Goal: Task Accomplishment & Management: Use online tool/utility

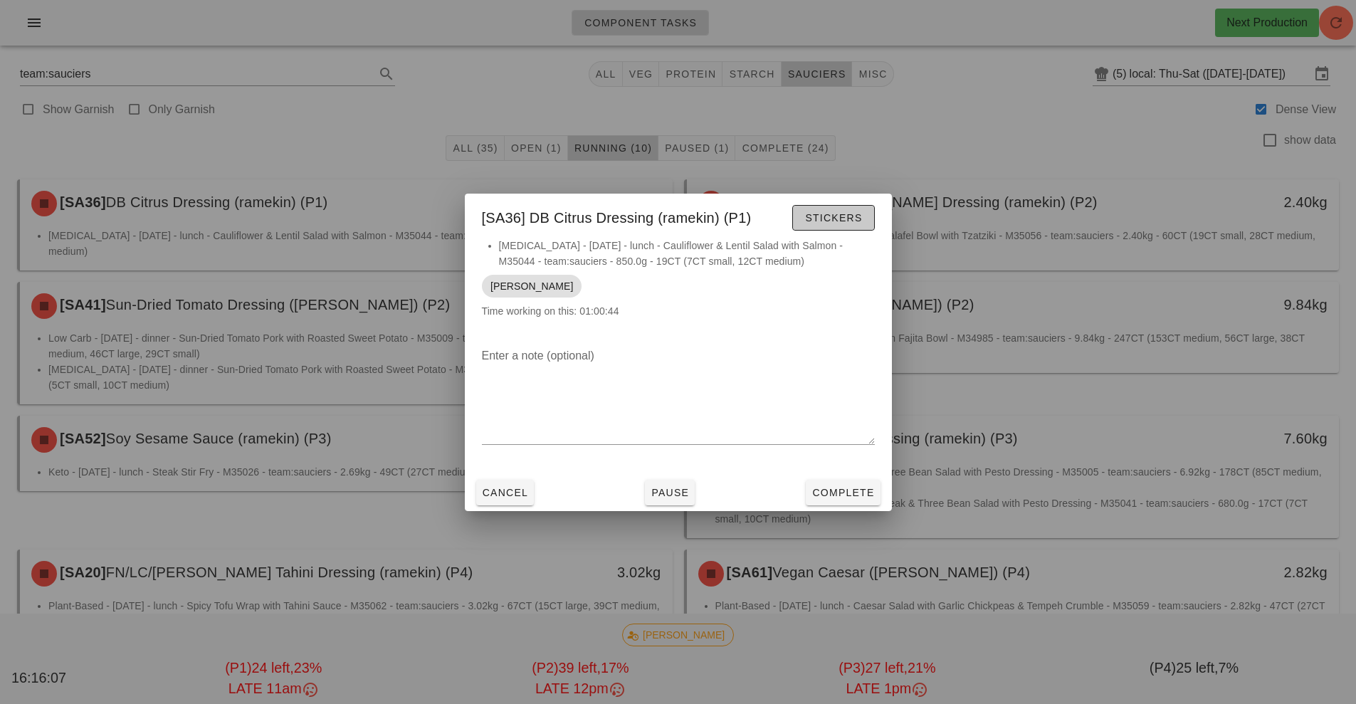
click at [866, 225] on button "Stickers" at bounding box center [834, 218] width 82 height 26
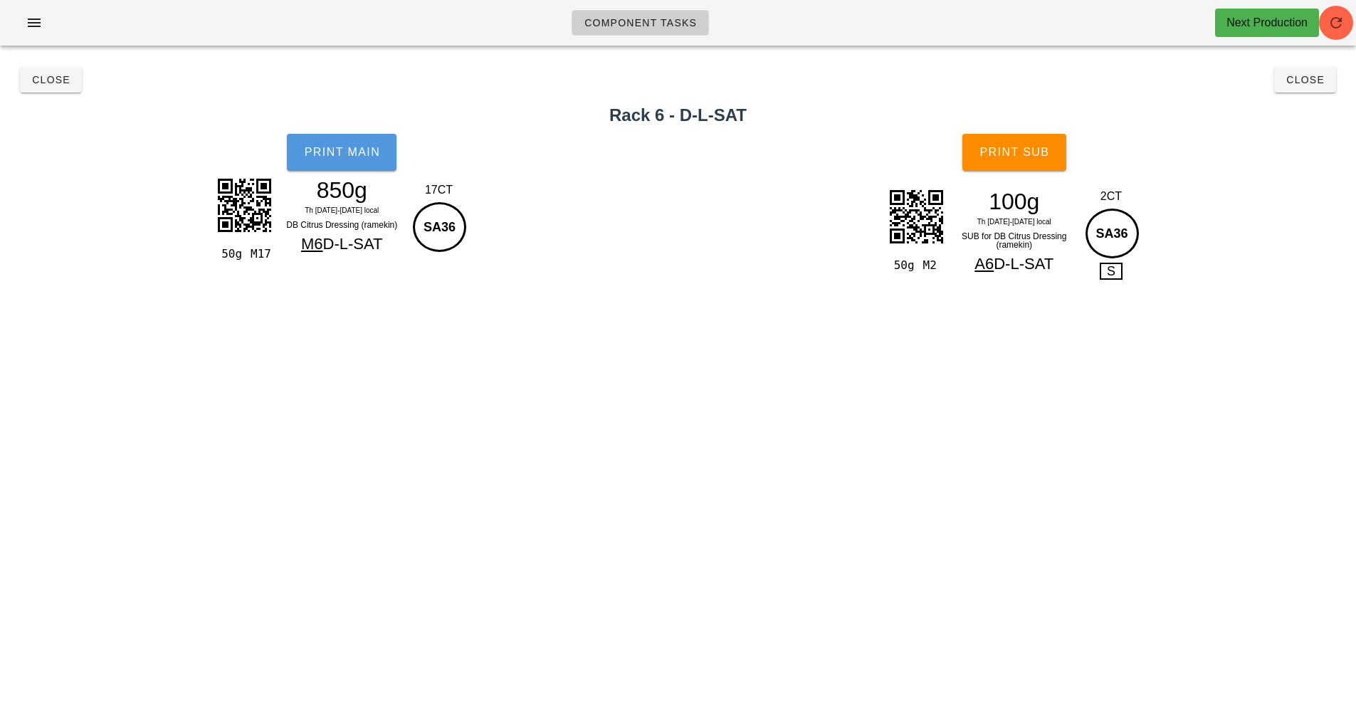
click at [342, 162] on button "Print Main" at bounding box center [342, 152] width 110 height 37
click at [1032, 144] on button "Print Sub" at bounding box center [1015, 152] width 104 height 37
click at [1310, 88] on button "Close" at bounding box center [1306, 80] width 62 height 26
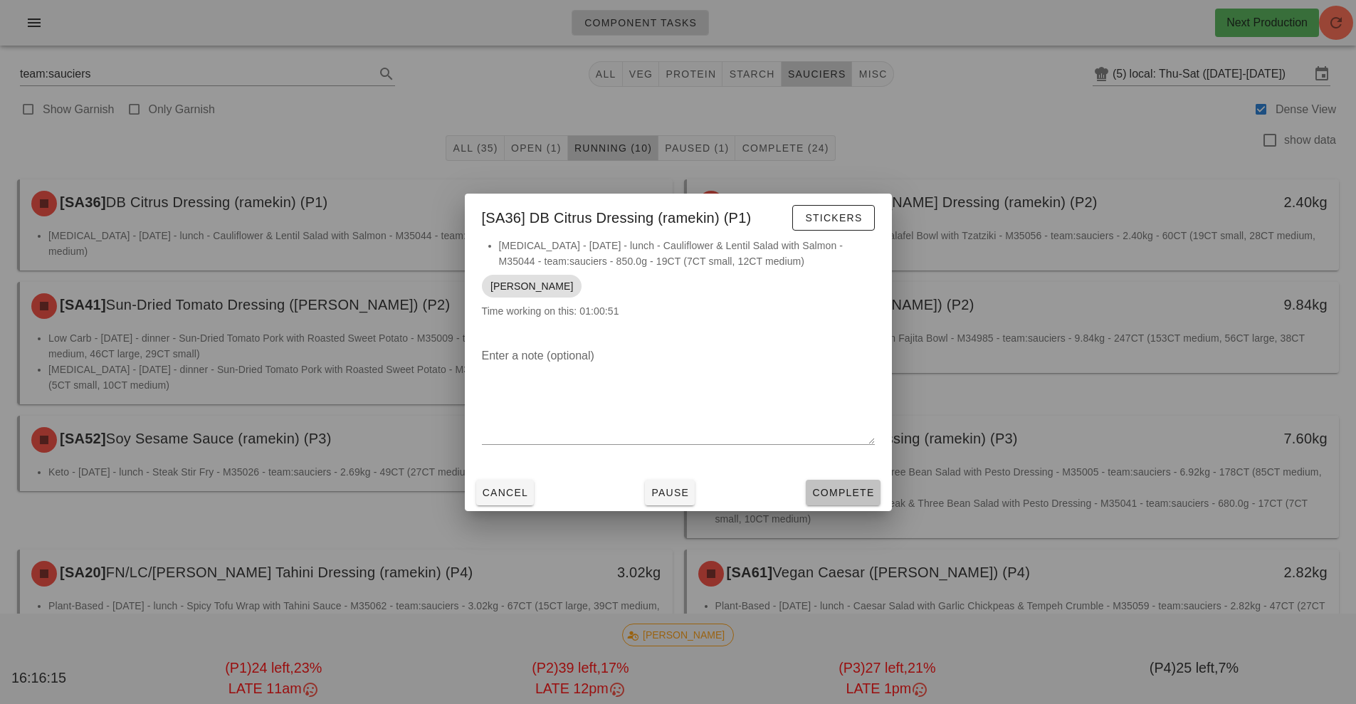
click at [857, 505] on button "Complete" at bounding box center [843, 493] width 74 height 26
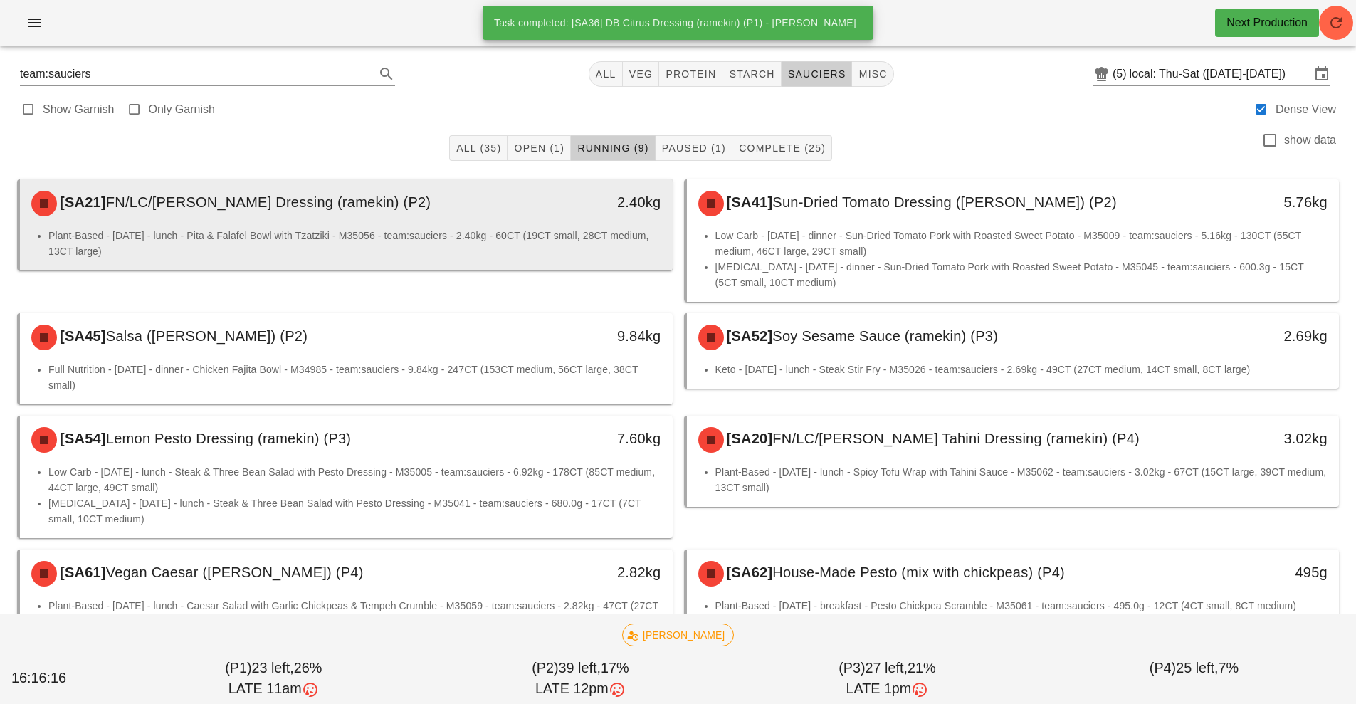
click at [553, 236] on li "Plant-Based - [DATE] - lunch - Pita & Falafel Bowl with Tzatziki - M35056 - tea…" at bounding box center [354, 243] width 613 height 31
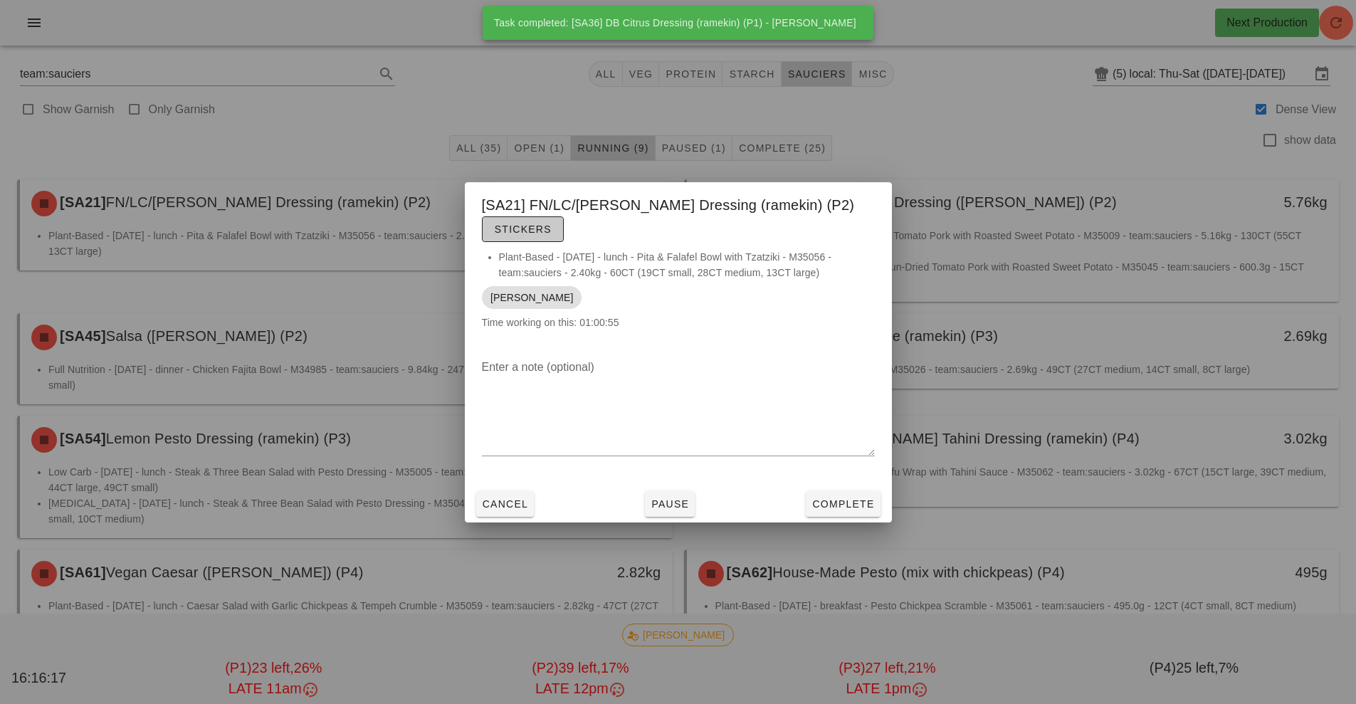
click at [528, 228] on span "Stickers" at bounding box center [523, 229] width 58 height 11
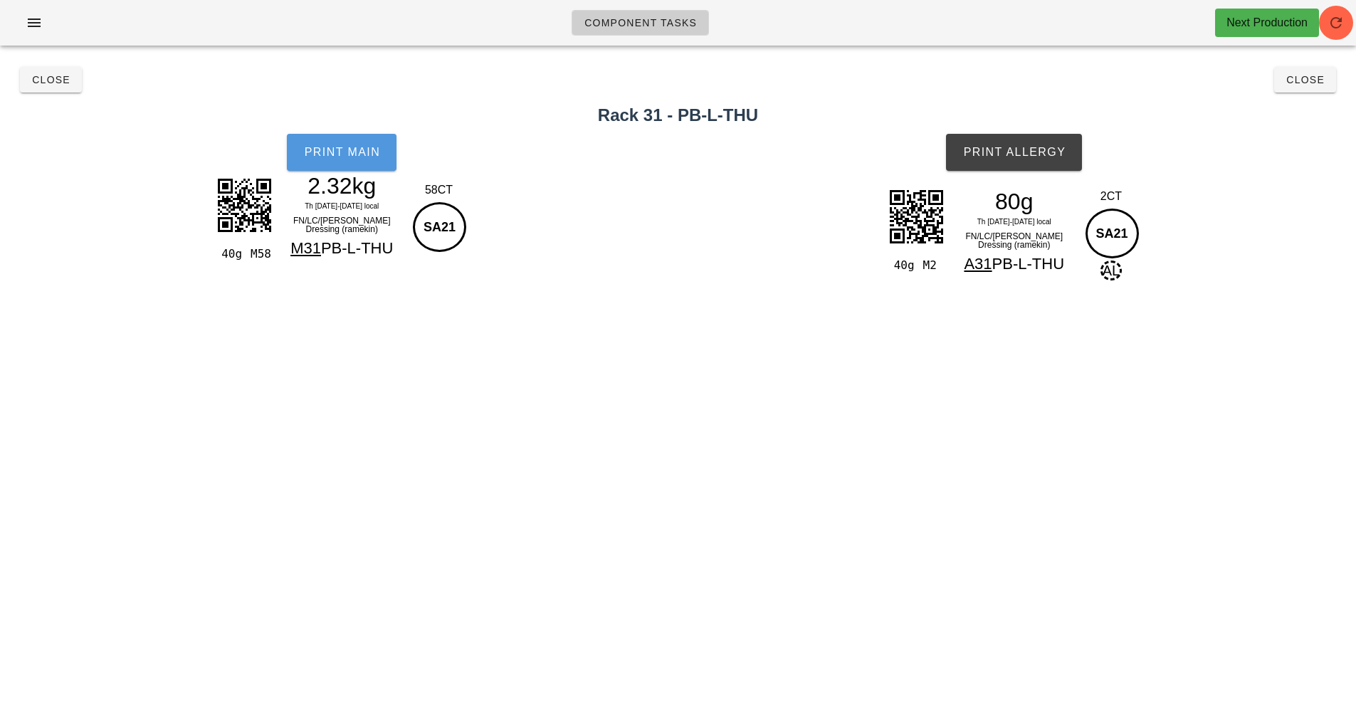
click at [363, 160] on button "Print Main" at bounding box center [342, 152] width 110 height 37
click at [1008, 161] on button "Print Allergy" at bounding box center [1014, 152] width 136 height 37
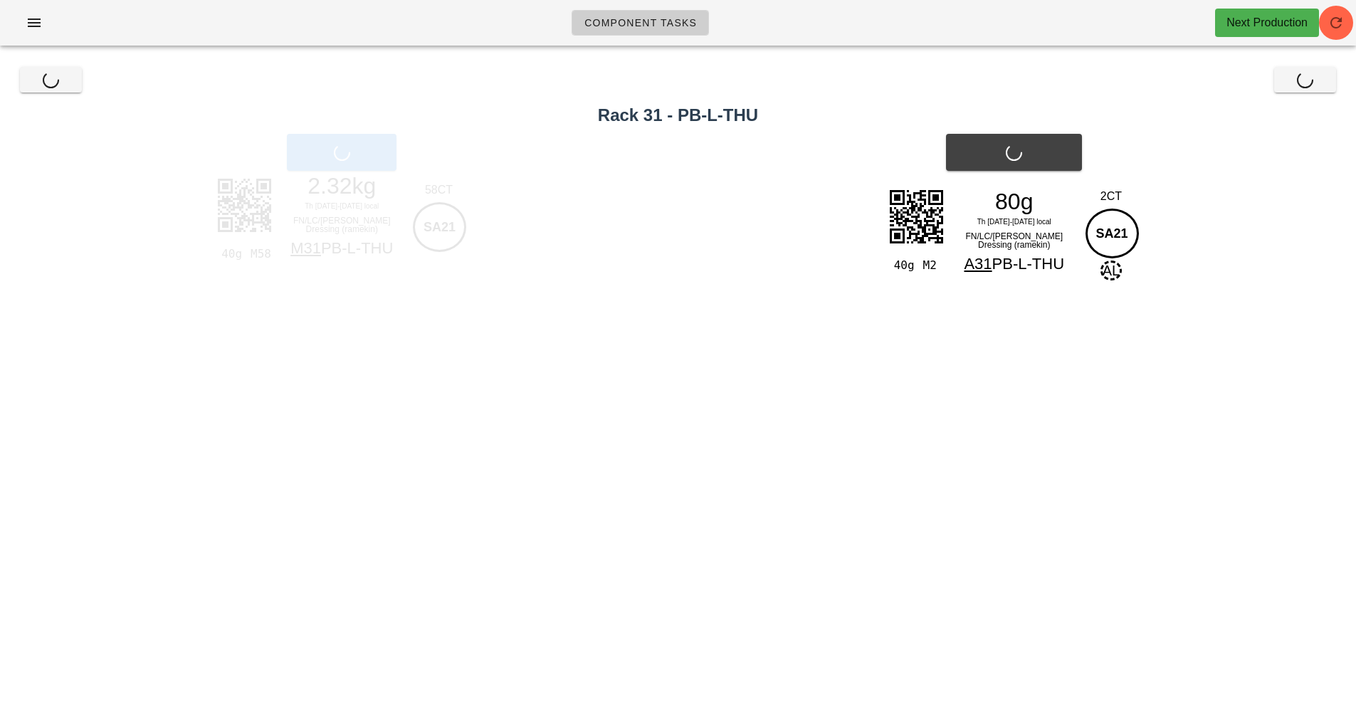
click at [1317, 90] on div "Close Close" at bounding box center [678, 80] width 1339 height 46
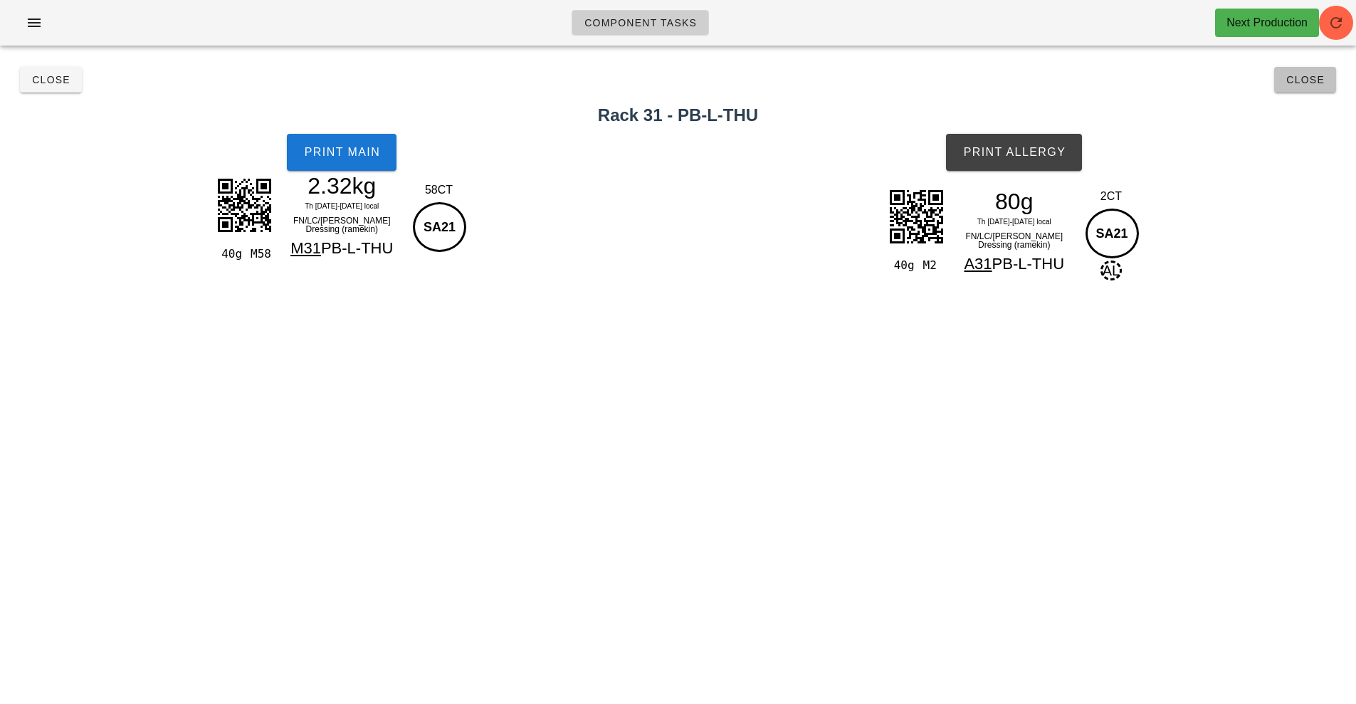
click at [1317, 90] on button "Close" at bounding box center [1306, 80] width 62 height 26
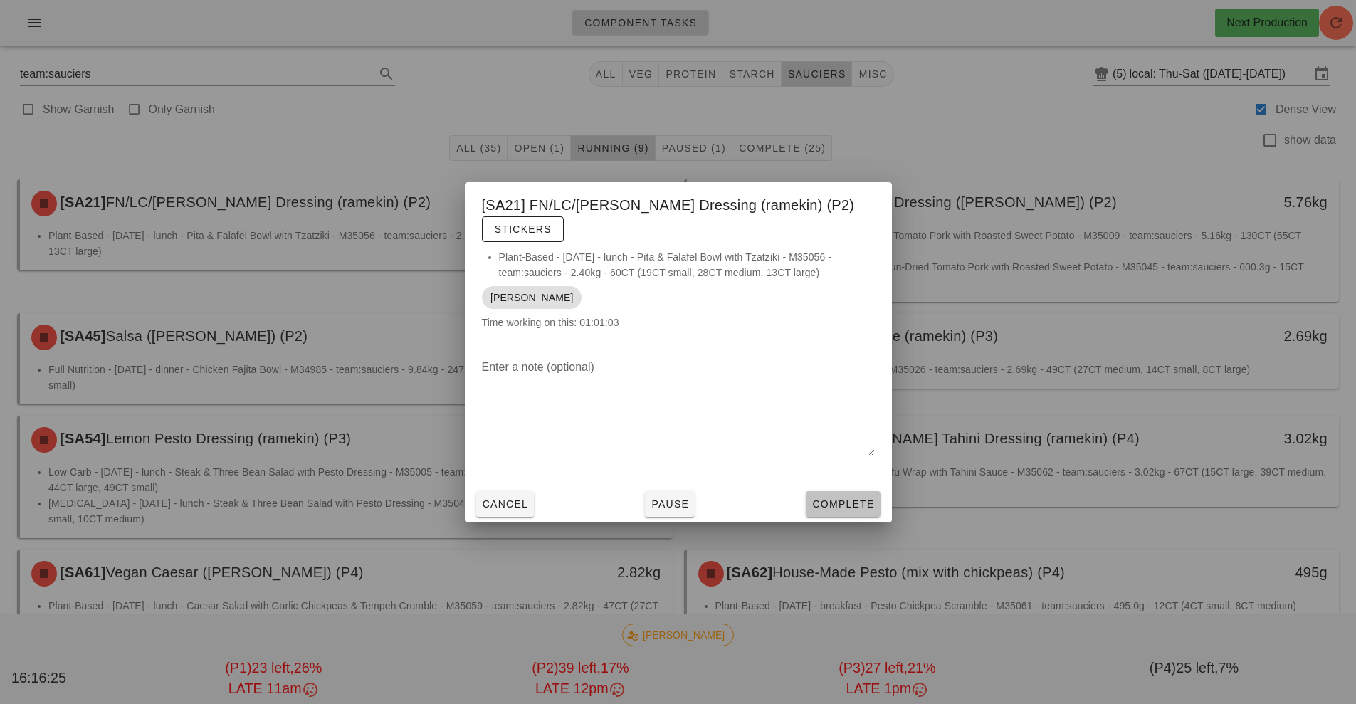
click at [840, 495] on button "Complete" at bounding box center [843, 504] width 74 height 26
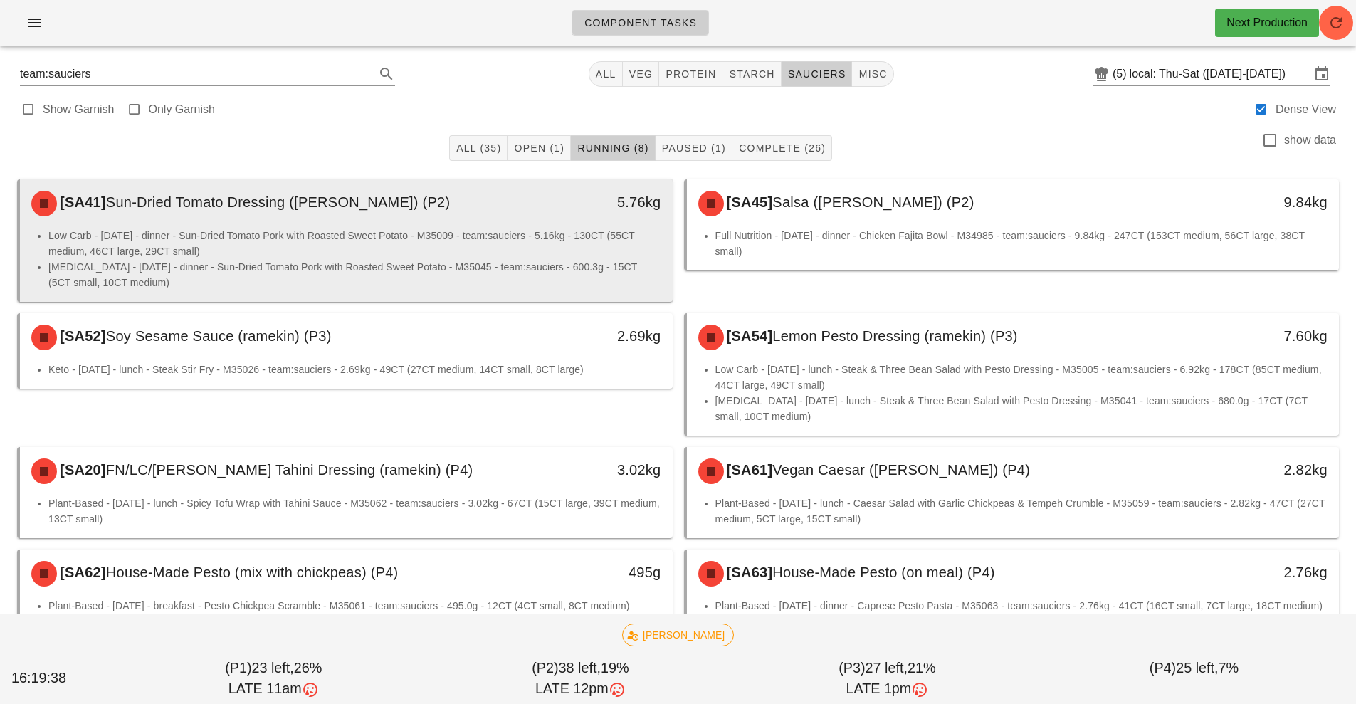
click at [456, 244] on li "Low Carb - [DATE] - dinner - Sun-Dried Tomato Pork with Roasted Sweet Potato - …" at bounding box center [354, 243] width 613 height 31
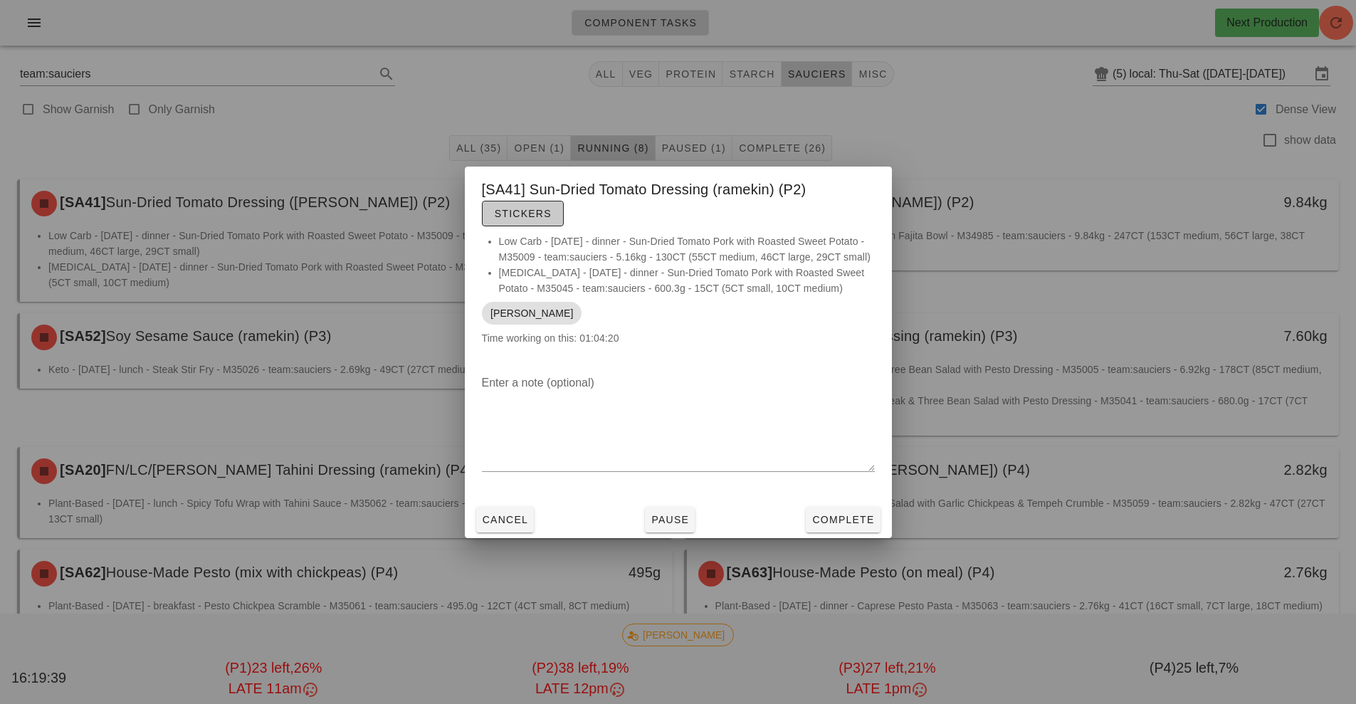
click at [536, 224] on button "Stickers" at bounding box center [523, 214] width 82 height 26
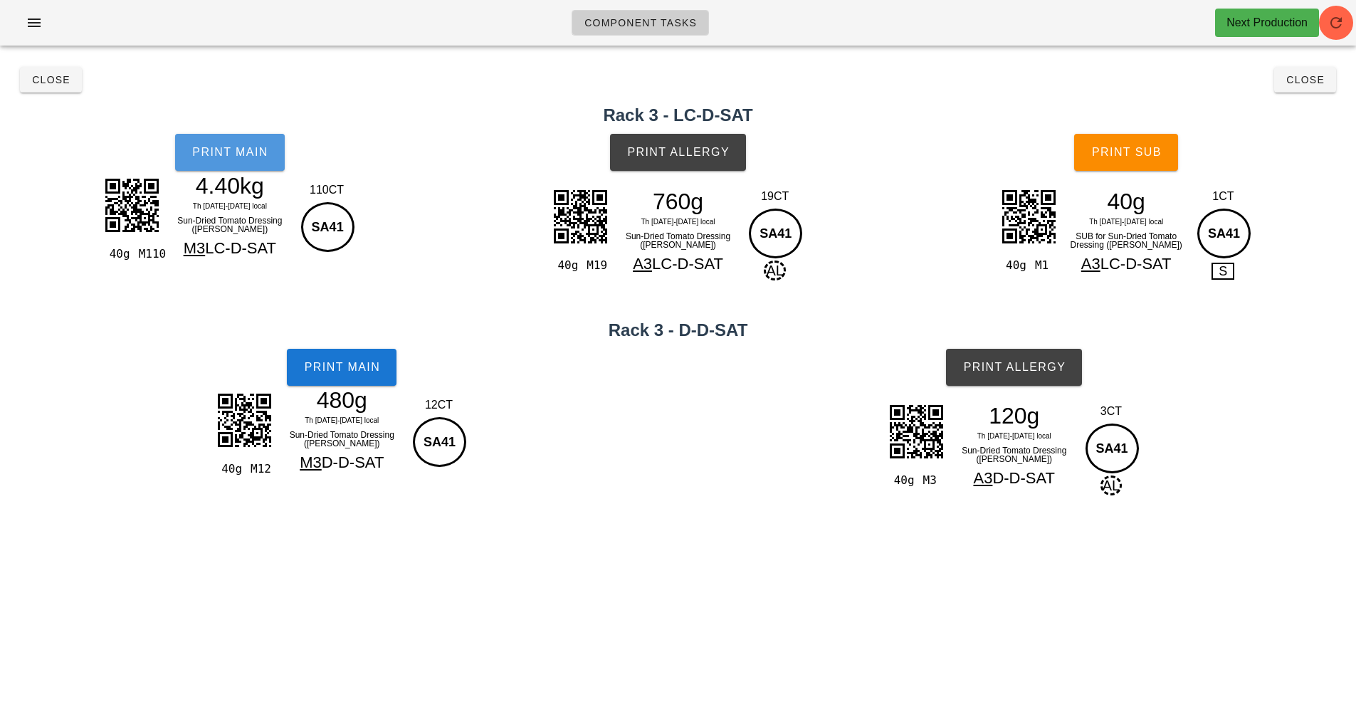
click at [238, 157] on span "Print Main" at bounding box center [230, 152] width 77 height 13
click at [335, 378] on button "Print Main" at bounding box center [342, 367] width 110 height 37
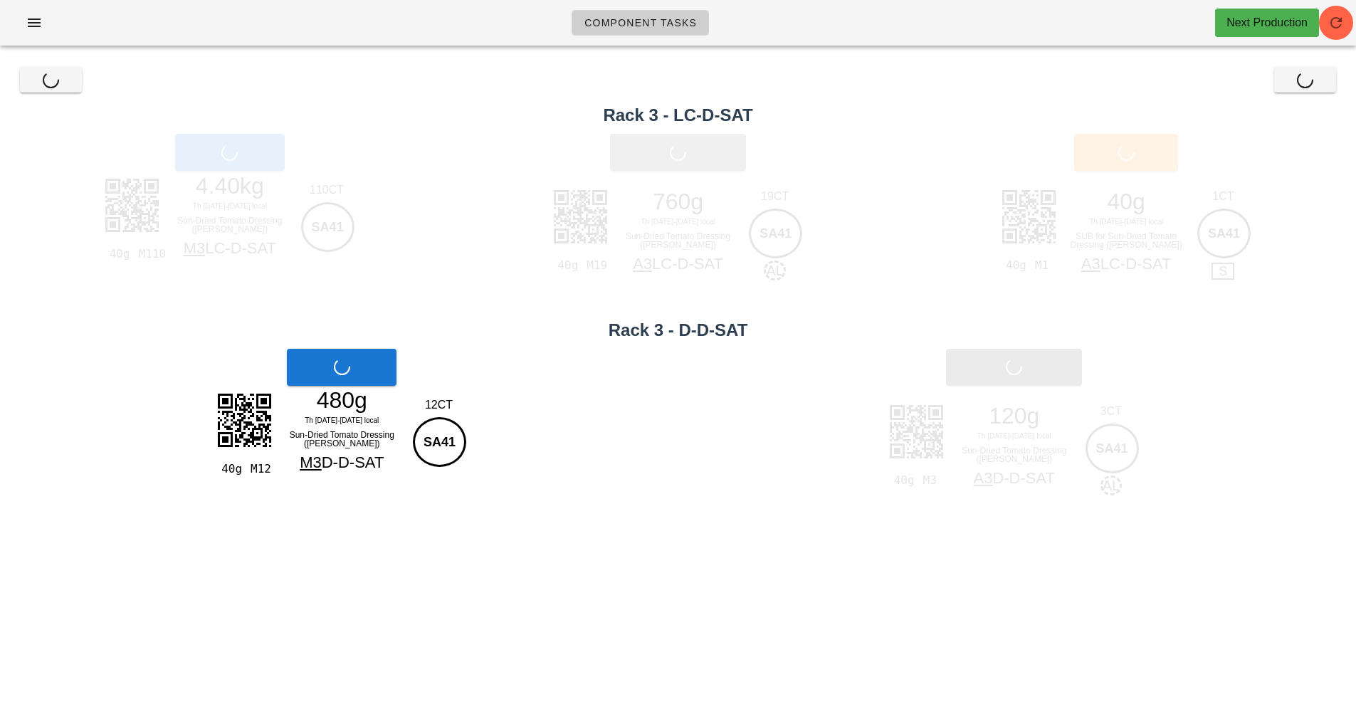
click at [683, 146] on span "Print Allergy" at bounding box center [678, 152] width 103 height 13
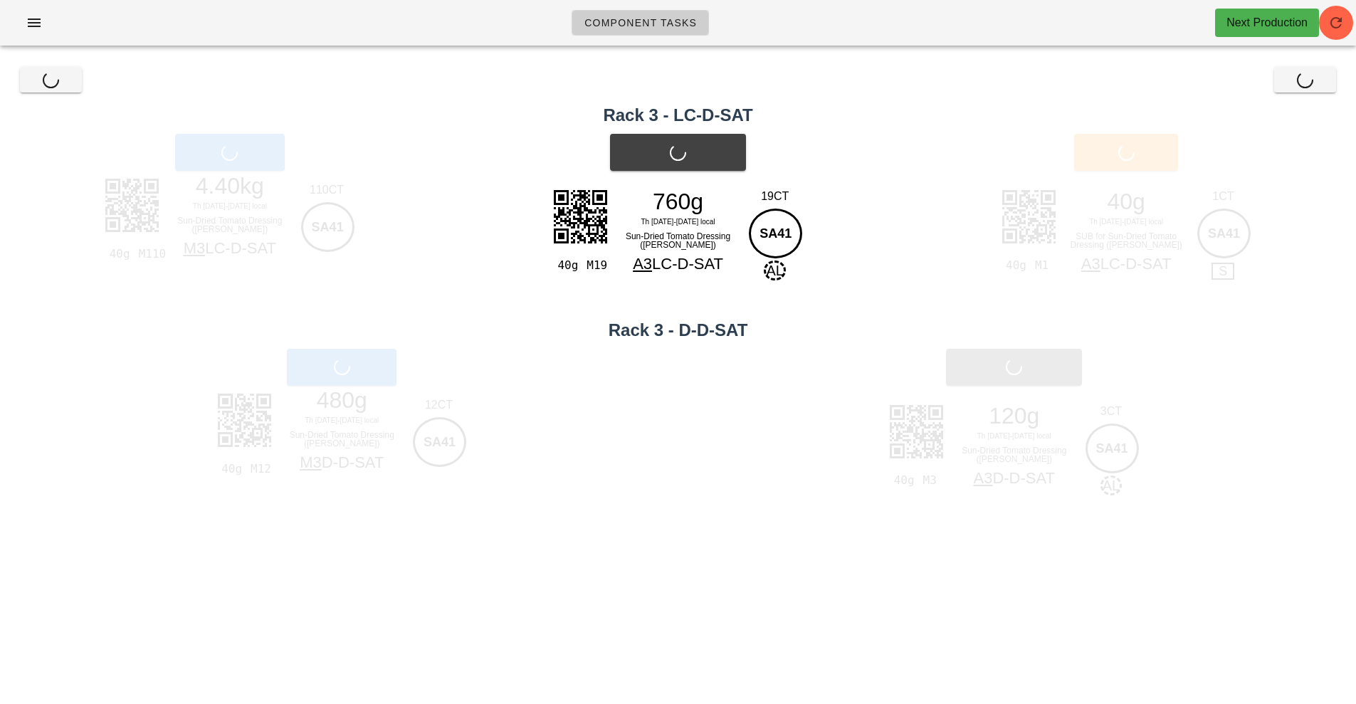
click at [1023, 367] on div "Print Allergy" at bounding box center [1015, 367] width 684 height 54
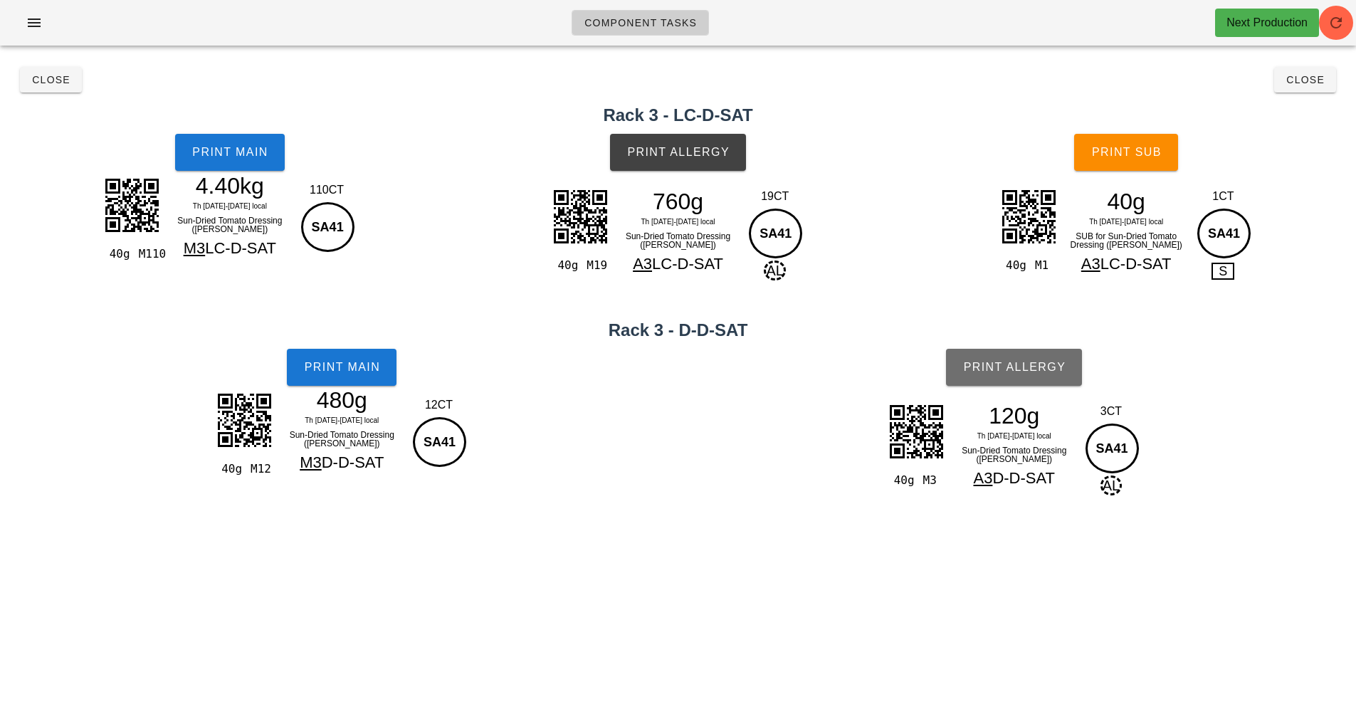
click at [1031, 369] on span "Print Allergy" at bounding box center [1014, 367] width 103 height 13
click at [1155, 151] on span "Print Sub" at bounding box center [1127, 152] width 70 height 13
click at [1331, 83] on button "Close" at bounding box center [1306, 80] width 62 height 26
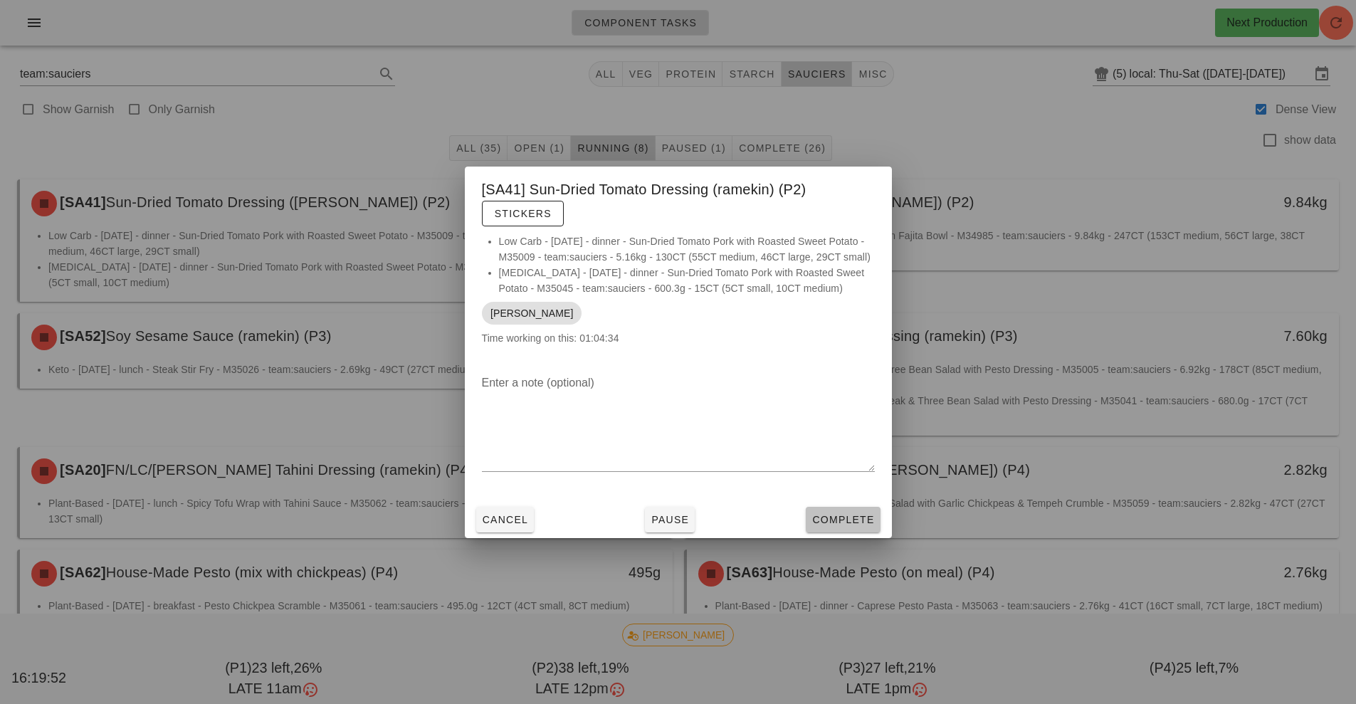
click at [842, 521] on span "Complete" at bounding box center [843, 519] width 63 height 11
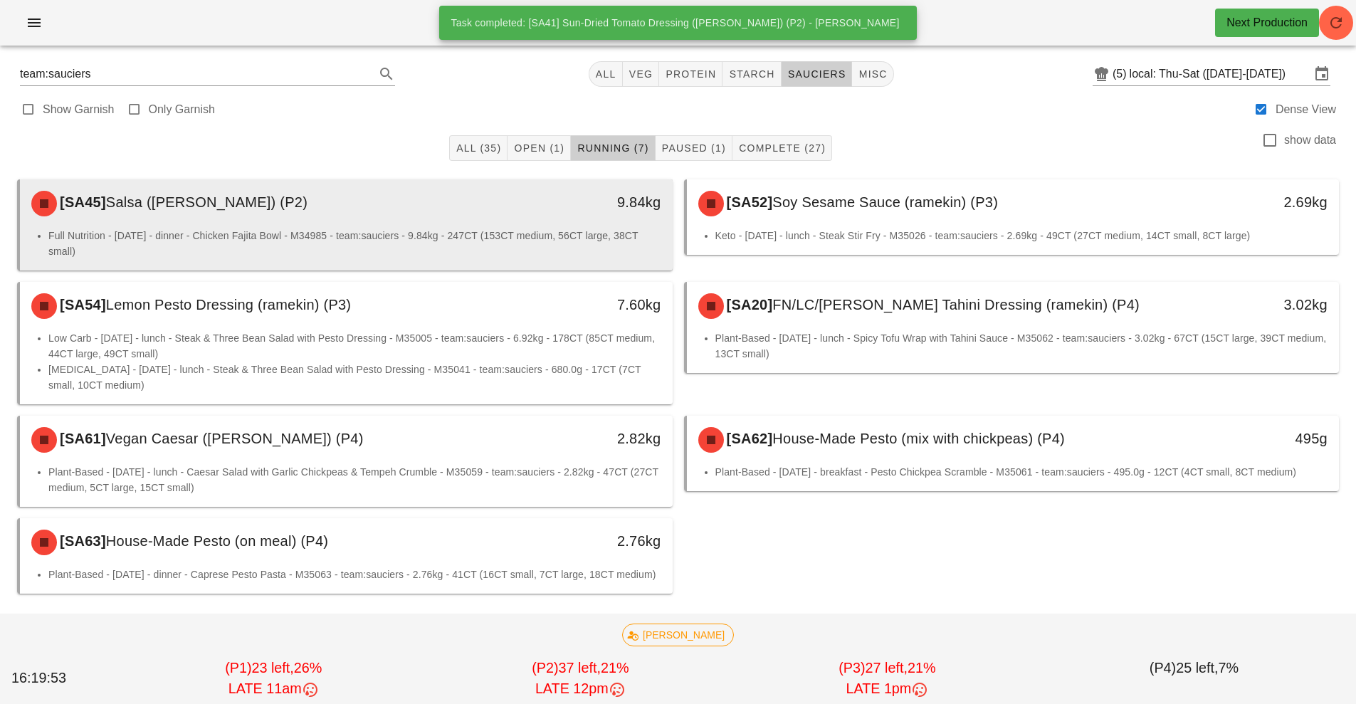
click at [539, 208] on div "9.84kg" at bounding box center [588, 202] width 145 height 23
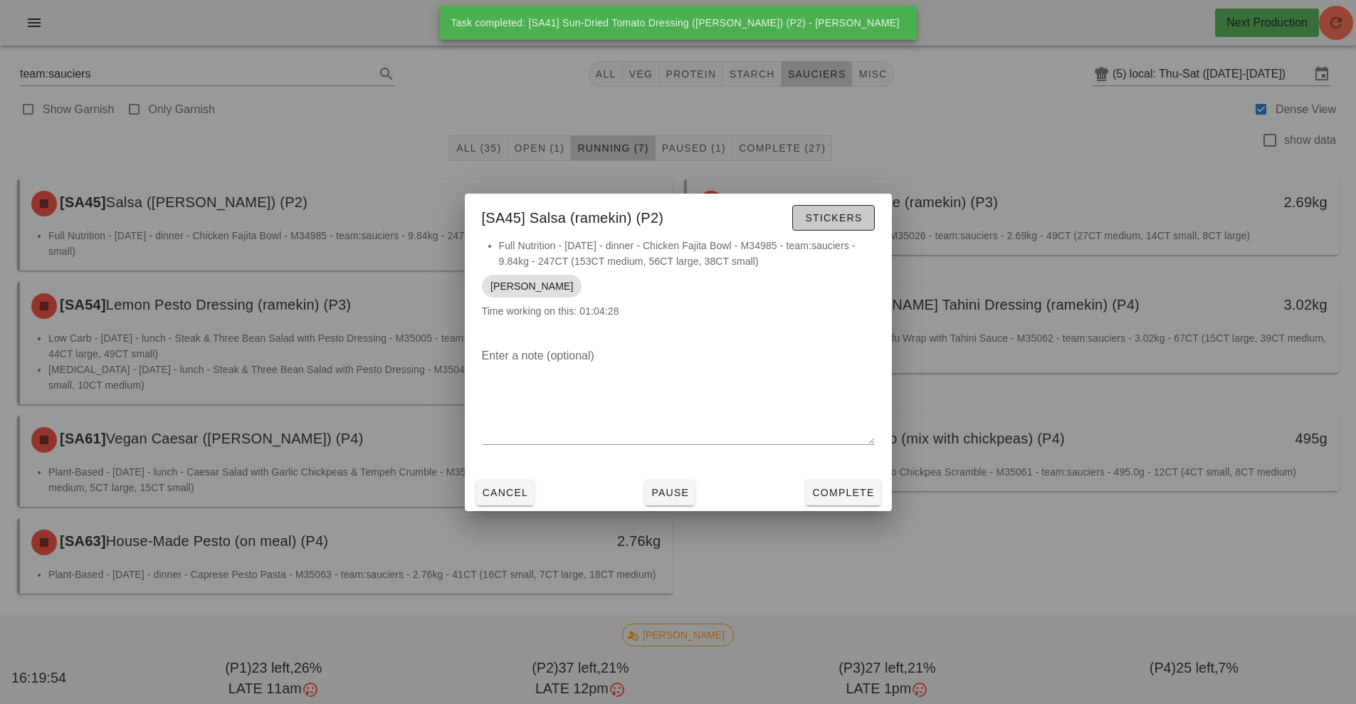
click at [869, 209] on button "Stickers" at bounding box center [834, 218] width 82 height 26
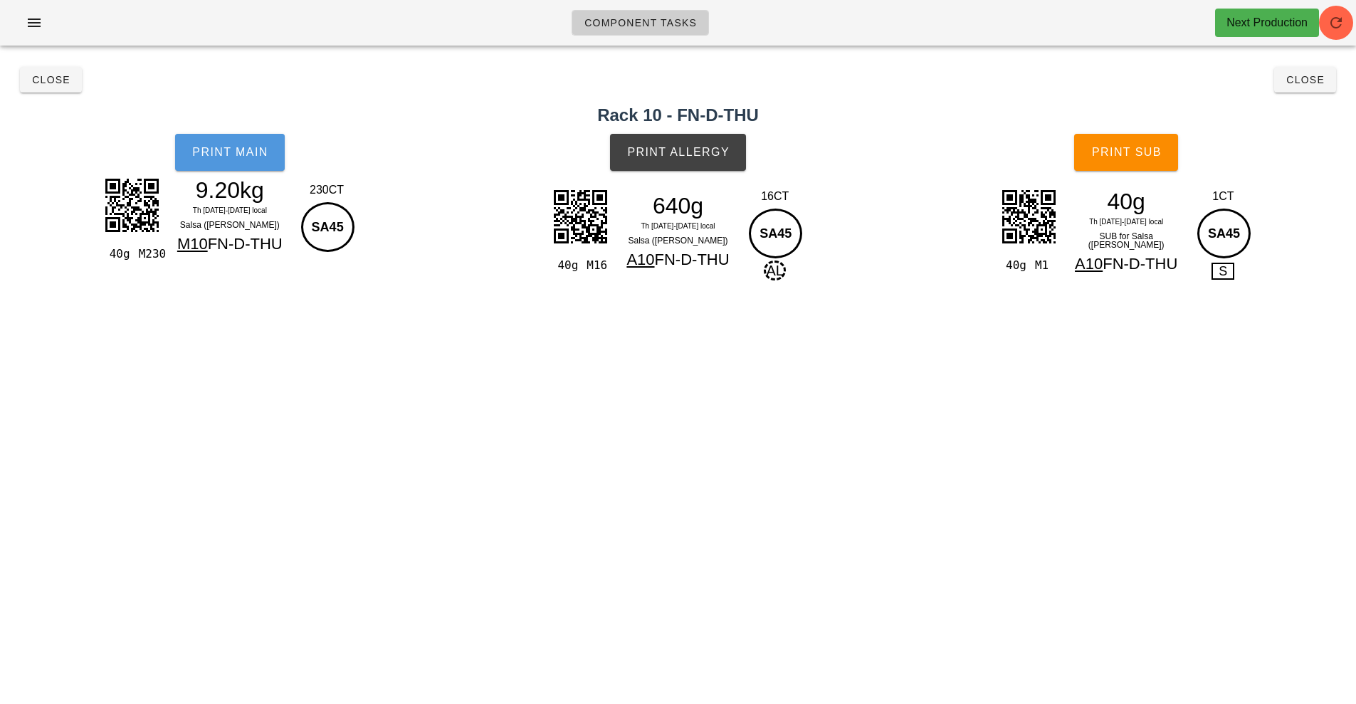
click at [250, 143] on button "Print Main" at bounding box center [230, 152] width 110 height 37
click at [684, 160] on button "Print Allergy" at bounding box center [678, 152] width 136 height 37
click at [1126, 152] on span "Print Sub" at bounding box center [1127, 152] width 70 height 13
click at [1324, 76] on span "Close" at bounding box center [1305, 79] width 39 height 11
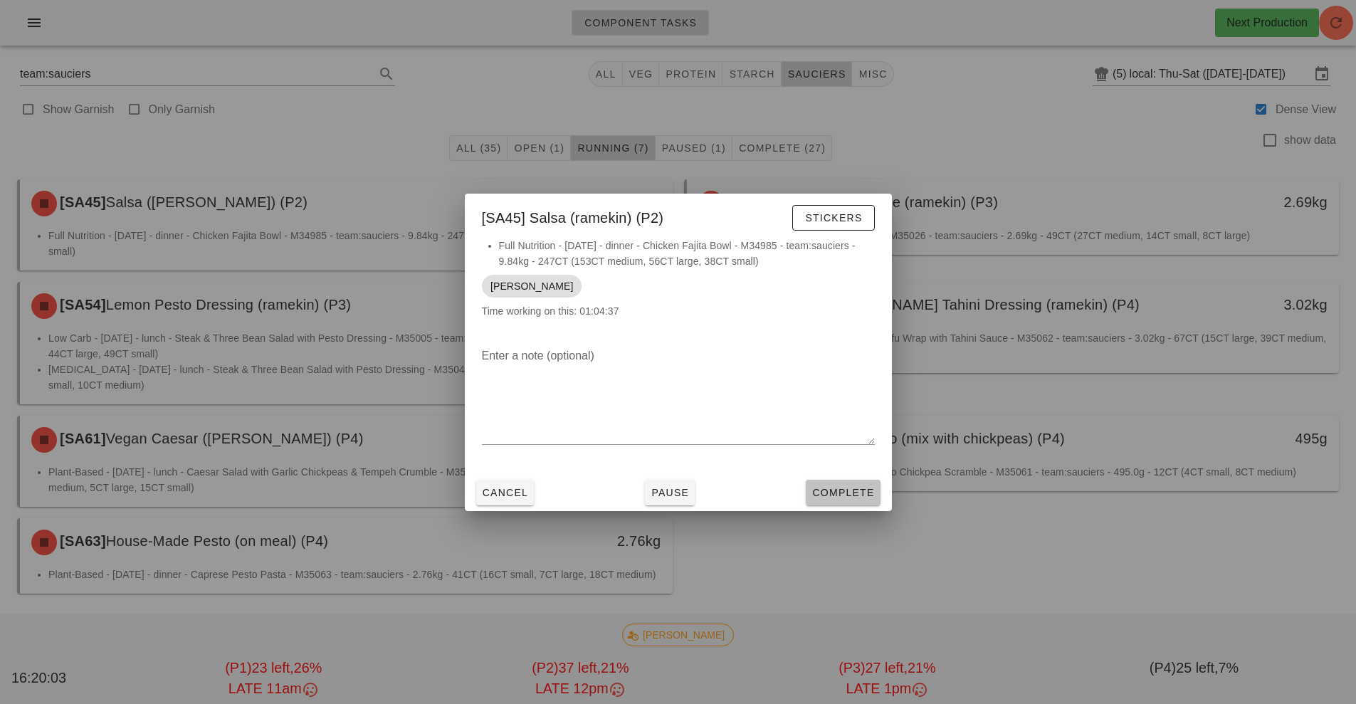
click at [861, 495] on span "Complete" at bounding box center [843, 492] width 63 height 11
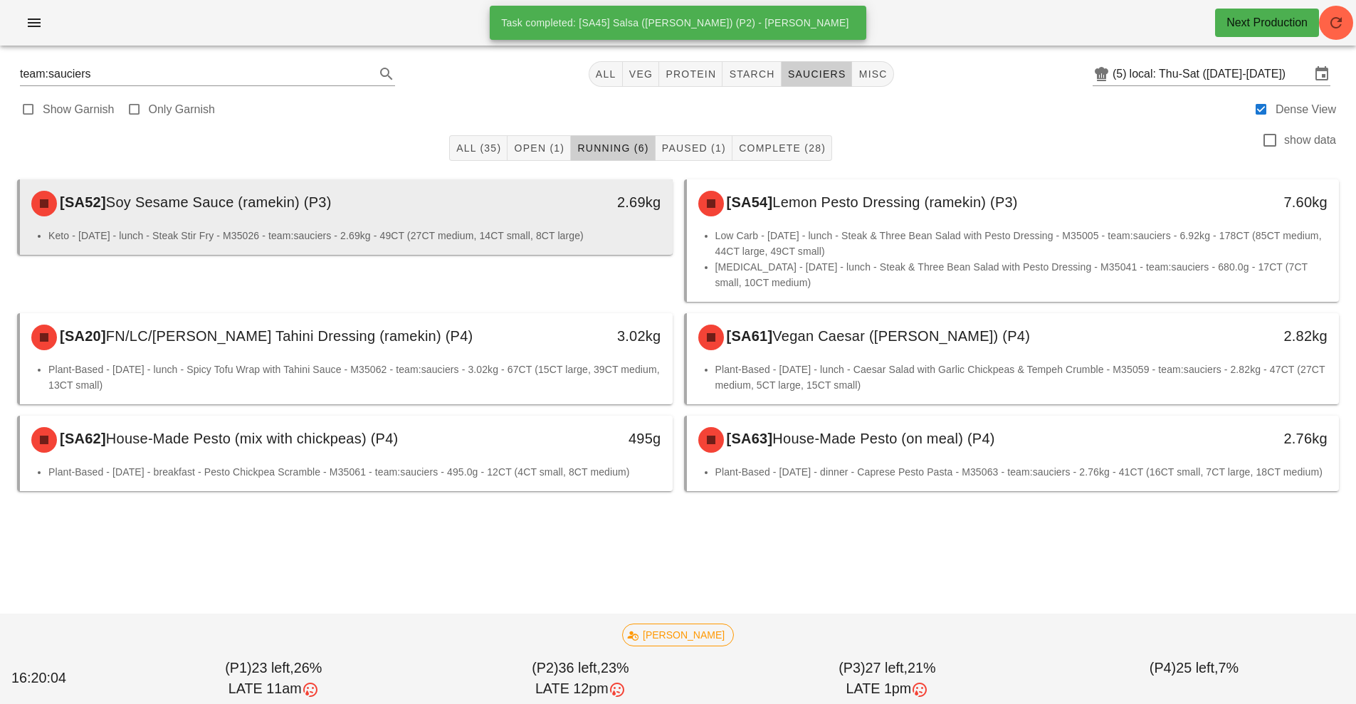
click at [597, 184] on div "2.69kg" at bounding box center [589, 203] width 162 height 43
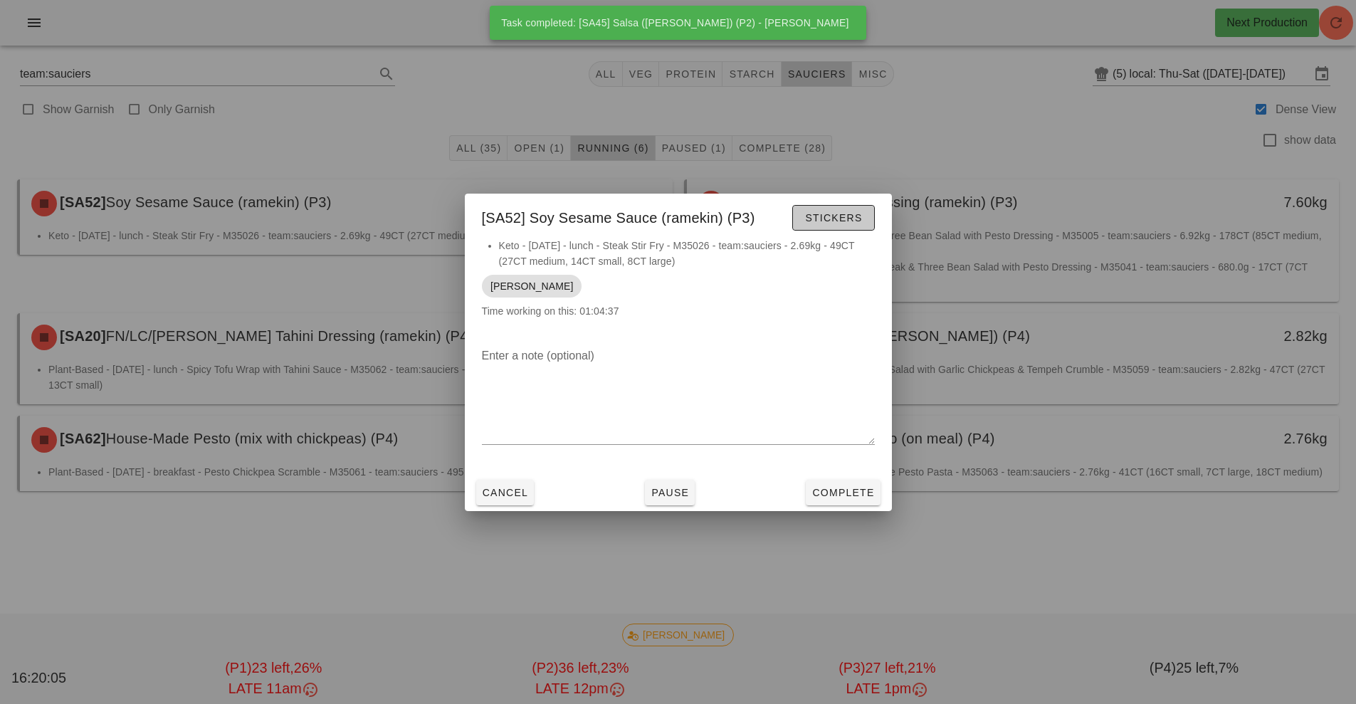
click at [846, 226] on button "Stickers" at bounding box center [834, 218] width 82 height 26
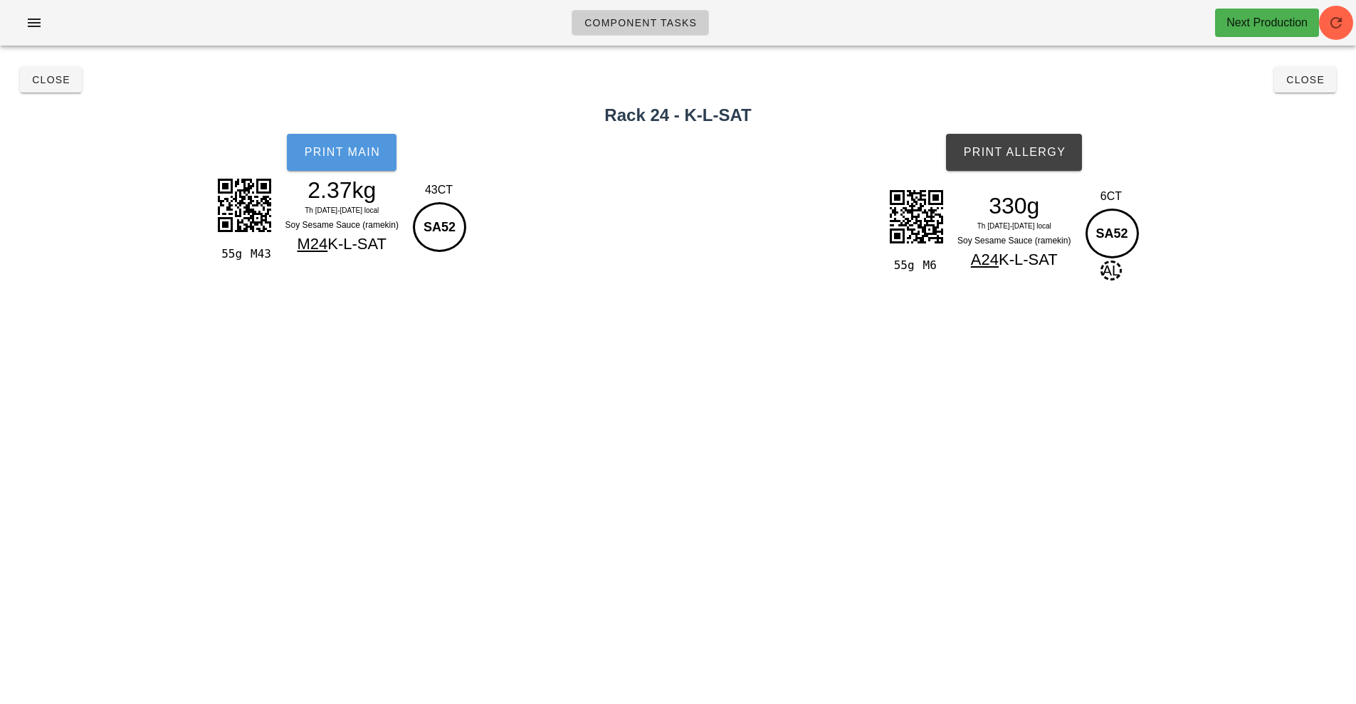
click at [336, 167] on button "Print Main" at bounding box center [342, 152] width 110 height 37
click at [1000, 150] on span "Print Allergy" at bounding box center [1014, 152] width 103 height 13
click at [1319, 84] on span "Close" at bounding box center [1305, 79] width 39 height 11
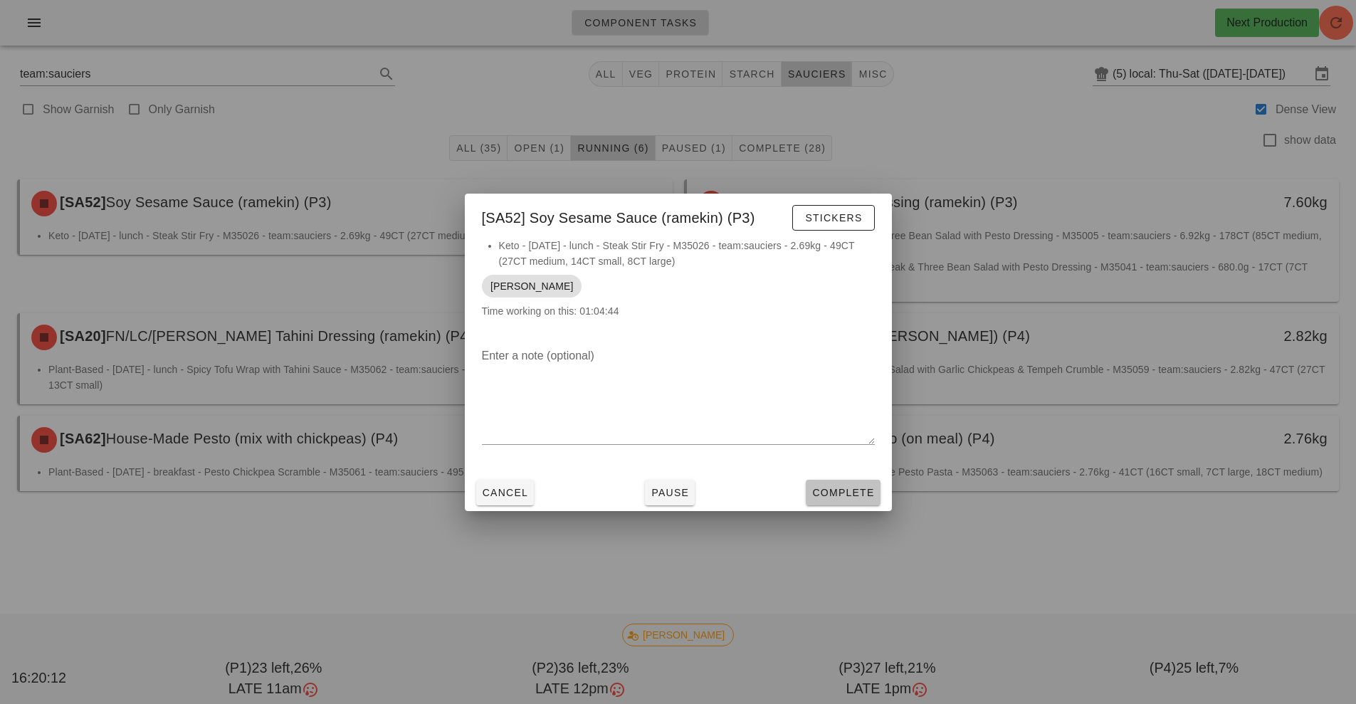
click at [871, 495] on span "Complete" at bounding box center [843, 492] width 63 height 11
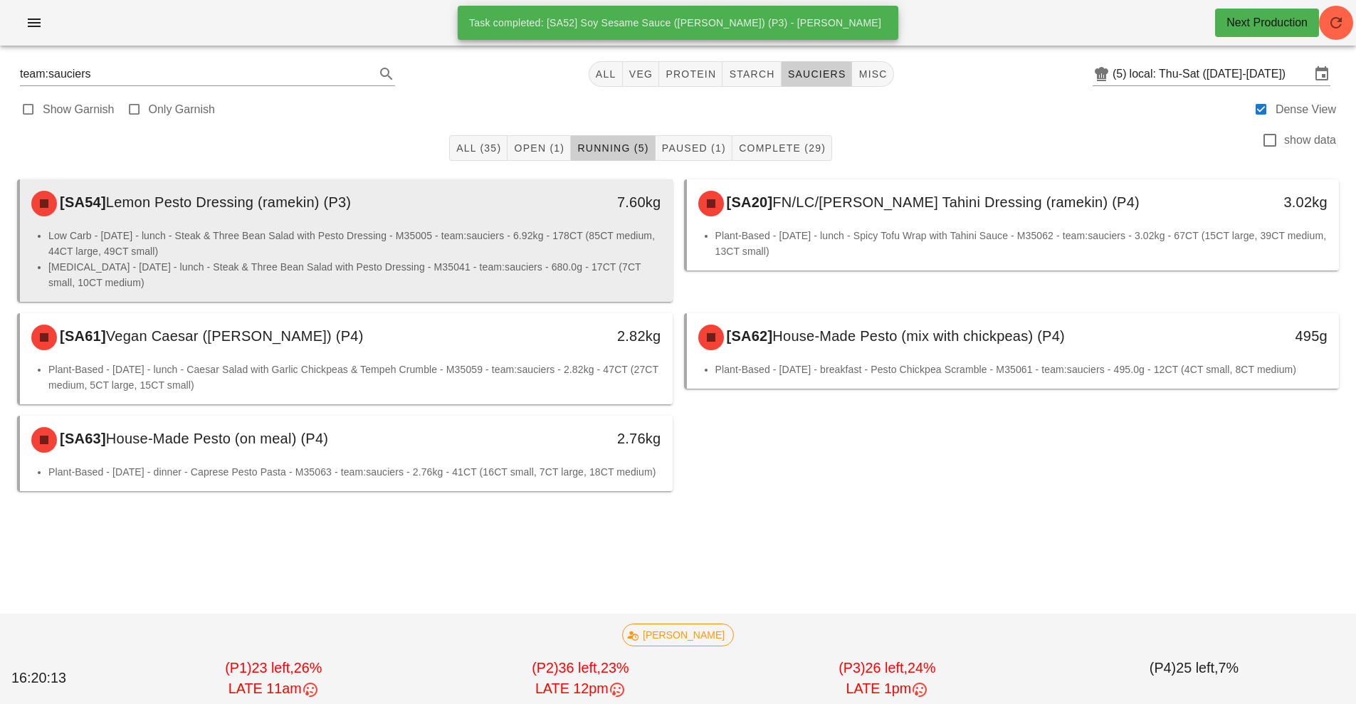
click at [518, 215] on div "7.60kg" at bounding box center [589, 203] width 162 height 43
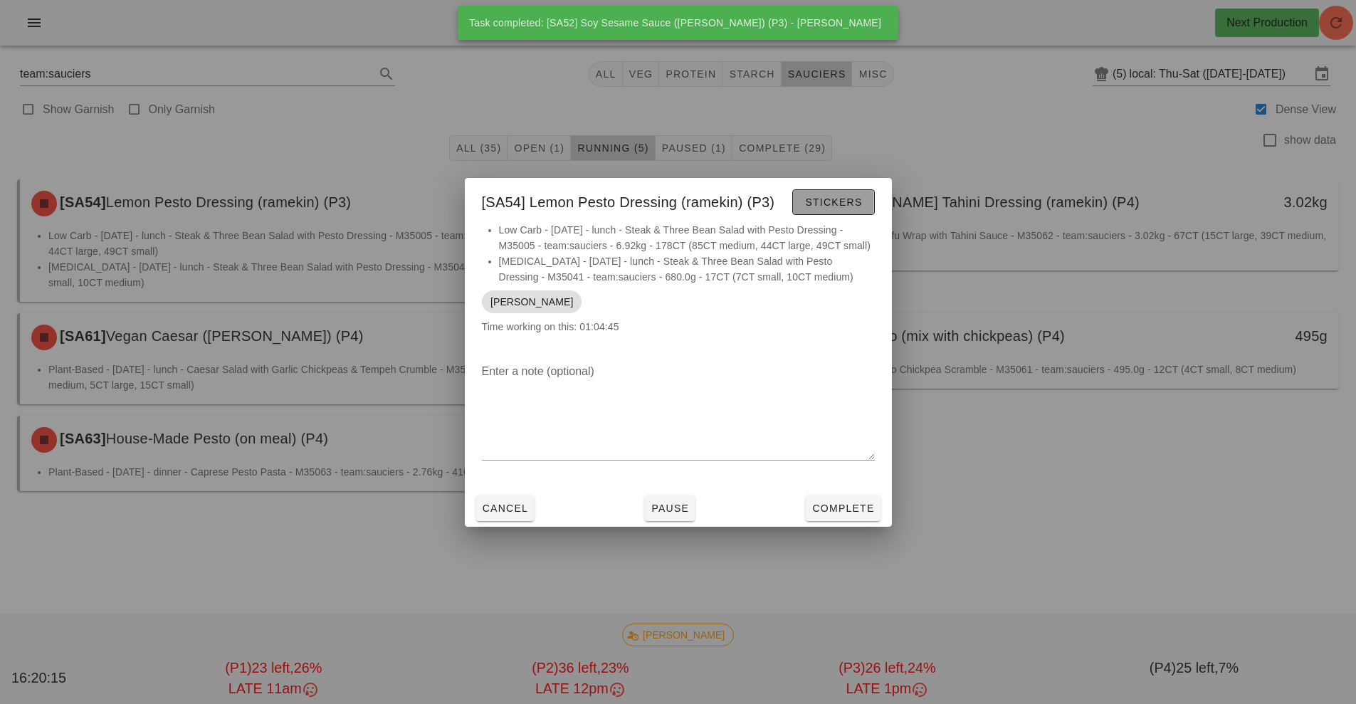
click at [818, 210] on button "Stickers" at bounding box center [834, 202] width 82 height 26
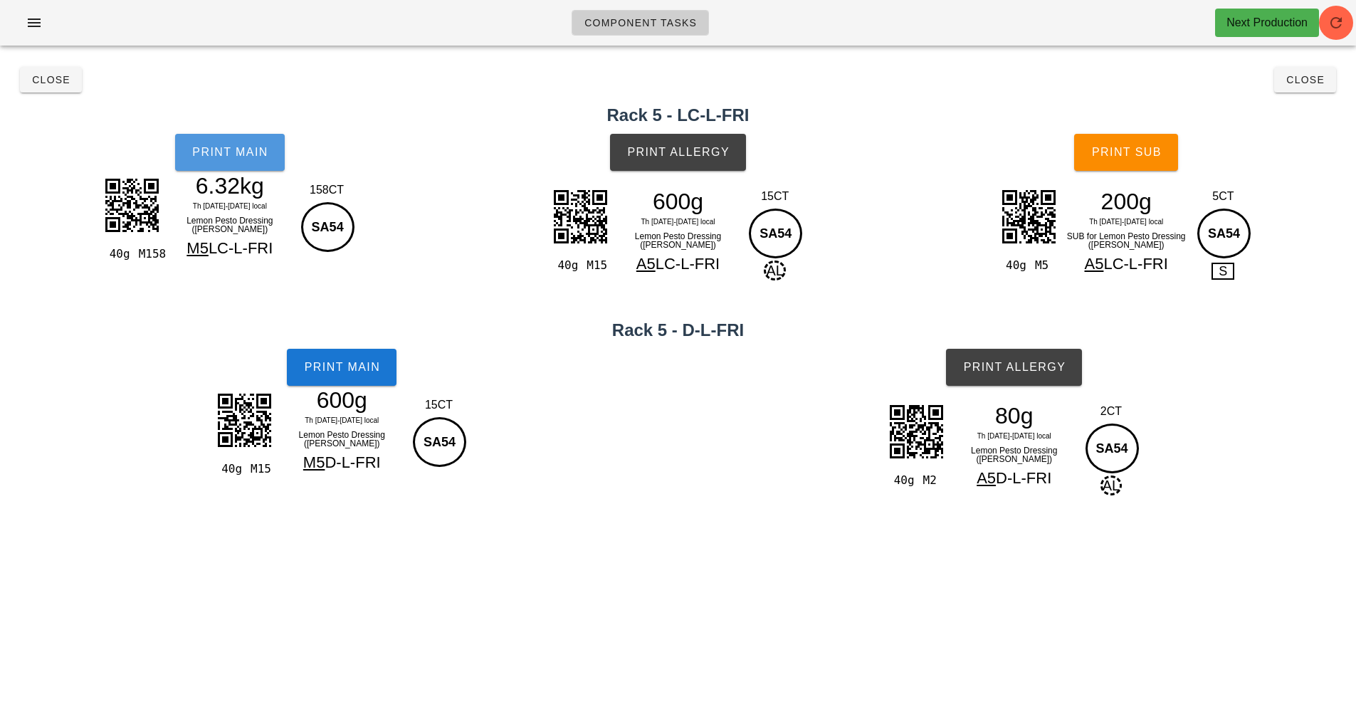
click at [209, 148] on span "Print Main" at bounding box center [230, 152] width 77 height 13
click at [635, 166] on button "Print Allergy" at bounding box center [678, 152] width 136 height 37
click at [677, 167] on button "Print Allergy" at bounding box center [678, 152] width 136 height 37
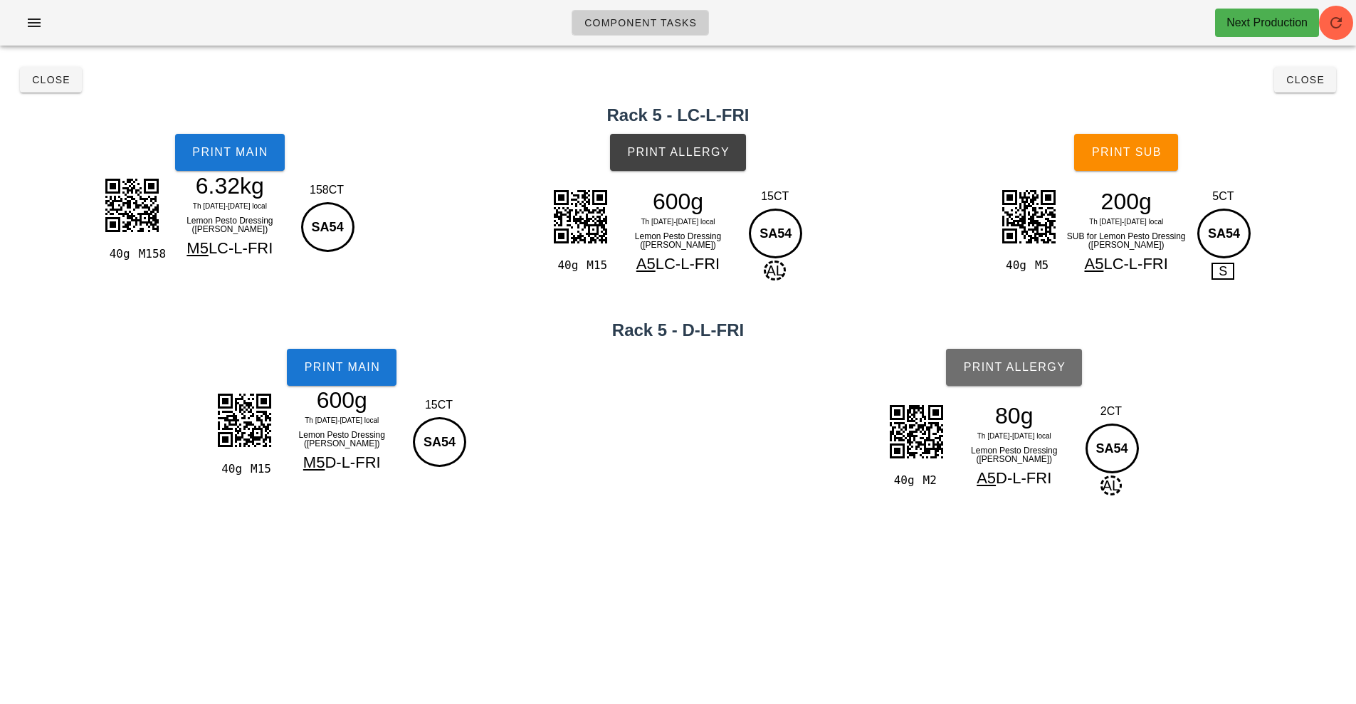
click at [1007, 372] on span "Print Allergy" at bounding box center [1014, 367] width 103 height 13
click at [1145, 153] on span "Print Sub" at bounding box center [1127, 152] width 70 height 13
click at [1298, 91] on button "Close" at bounding box center [1306, 80] width 62 height 26
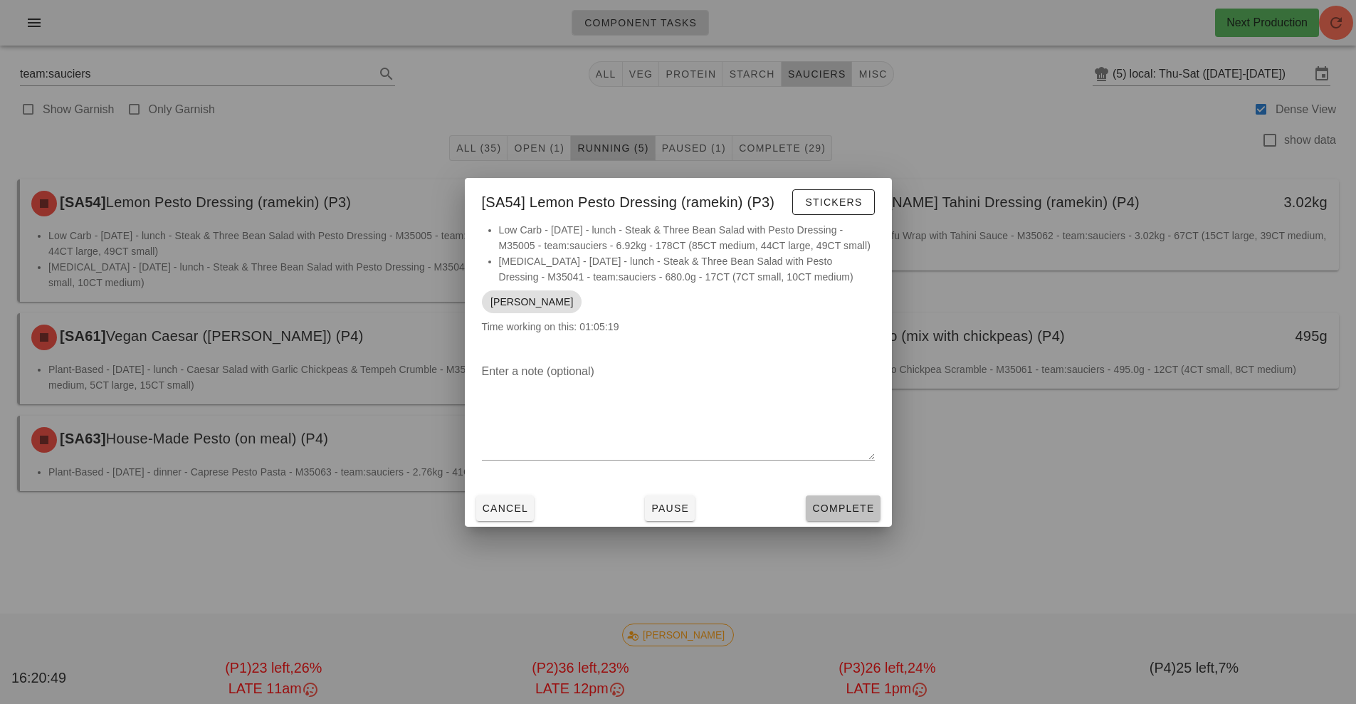
click at [858, 518] on button "Complete" at bounding box center [843, 509] width 74 height 26
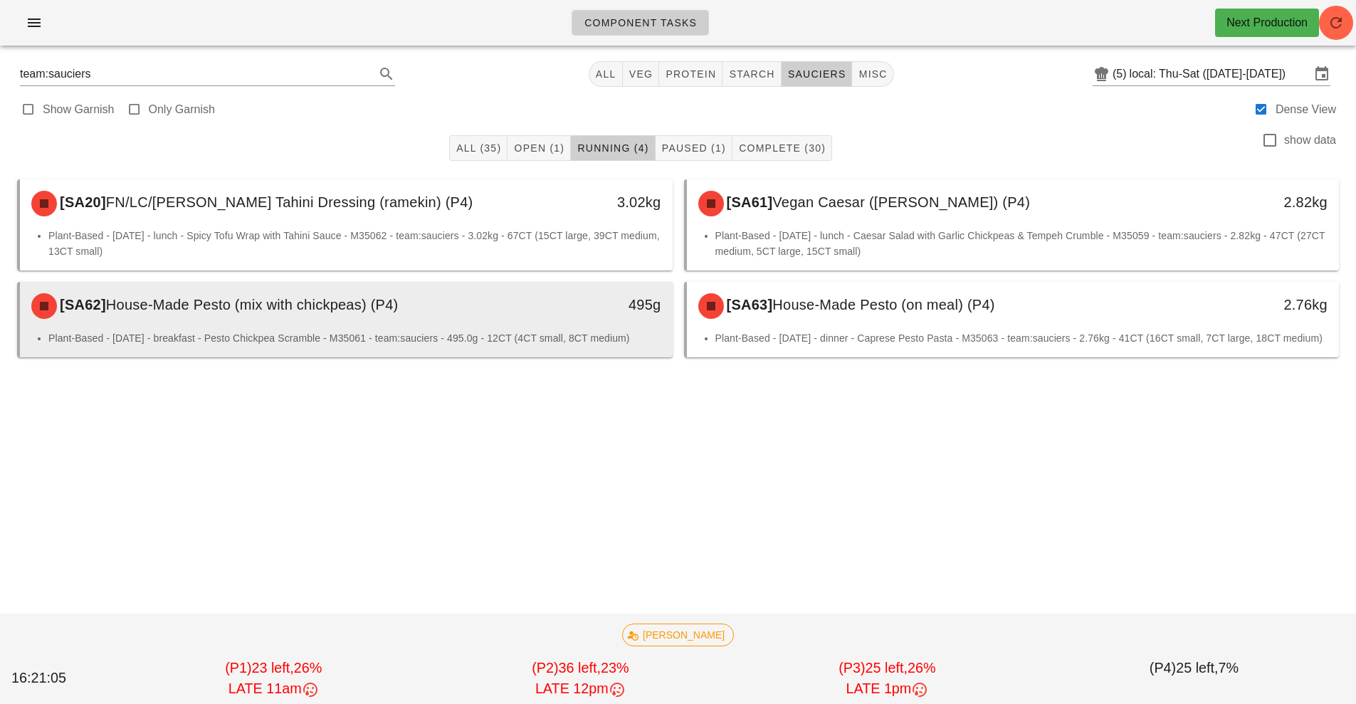
click at [582, 311] on div "495g" at bounding box center [588, 304] width 145 height 23
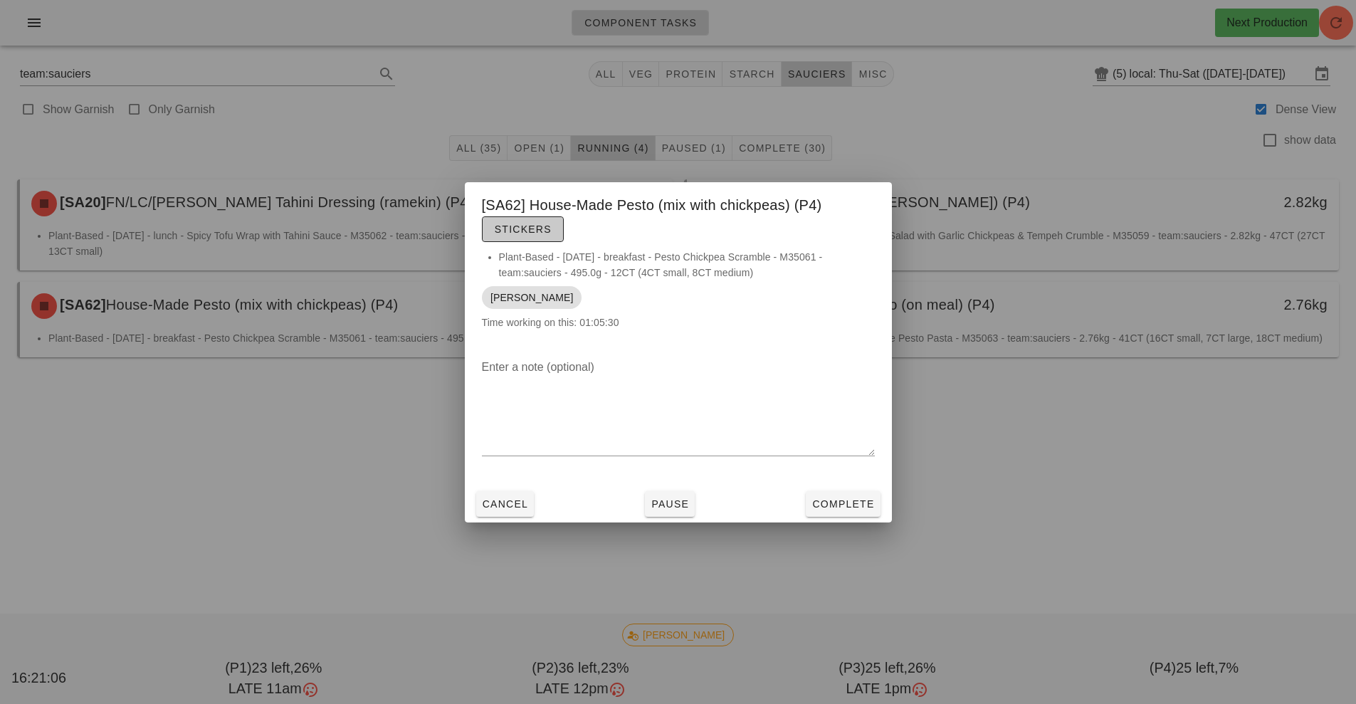
click at [538, 241] on button "Stickers" at bounding box center [523, 229] width 82 height 26
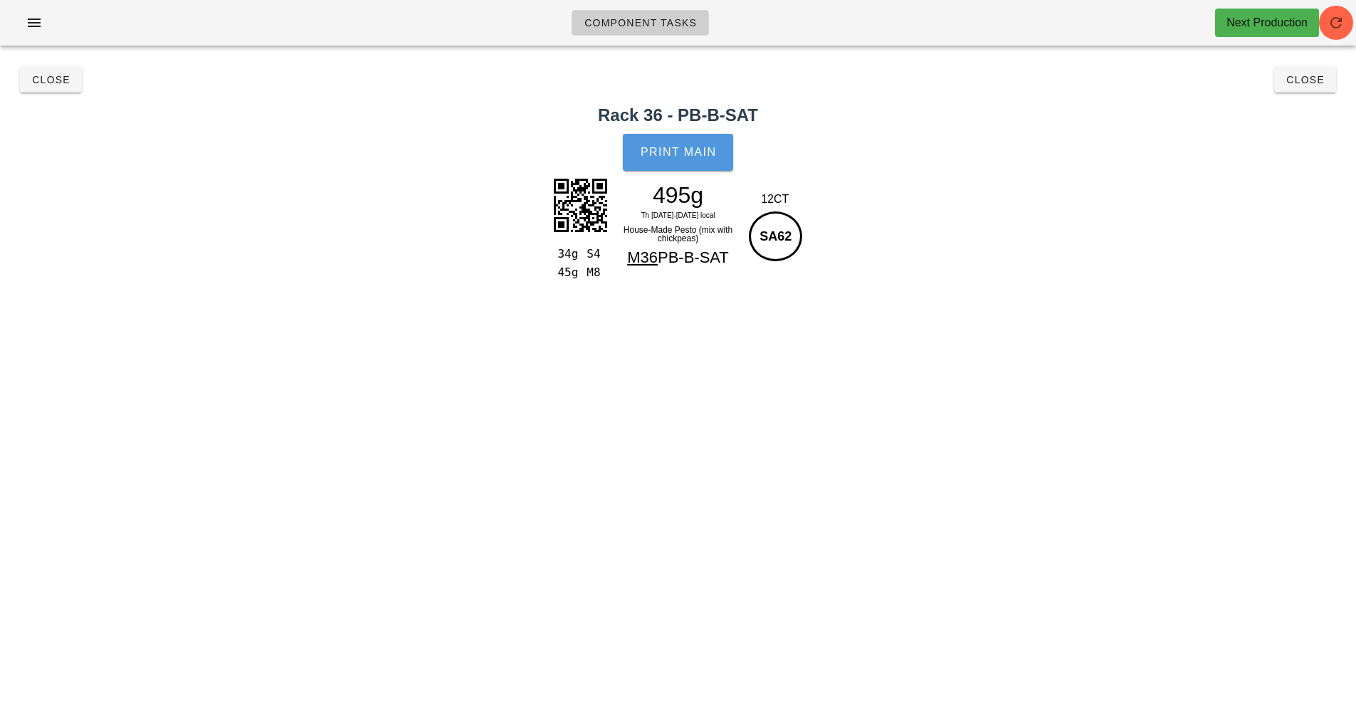
click at [696, 159] on button "Print Main" at bounding box center [678, 152] width 110 height 37
click at [1302, 79] on span "Close" at bounding box center [1305, 79] width 39 height 11
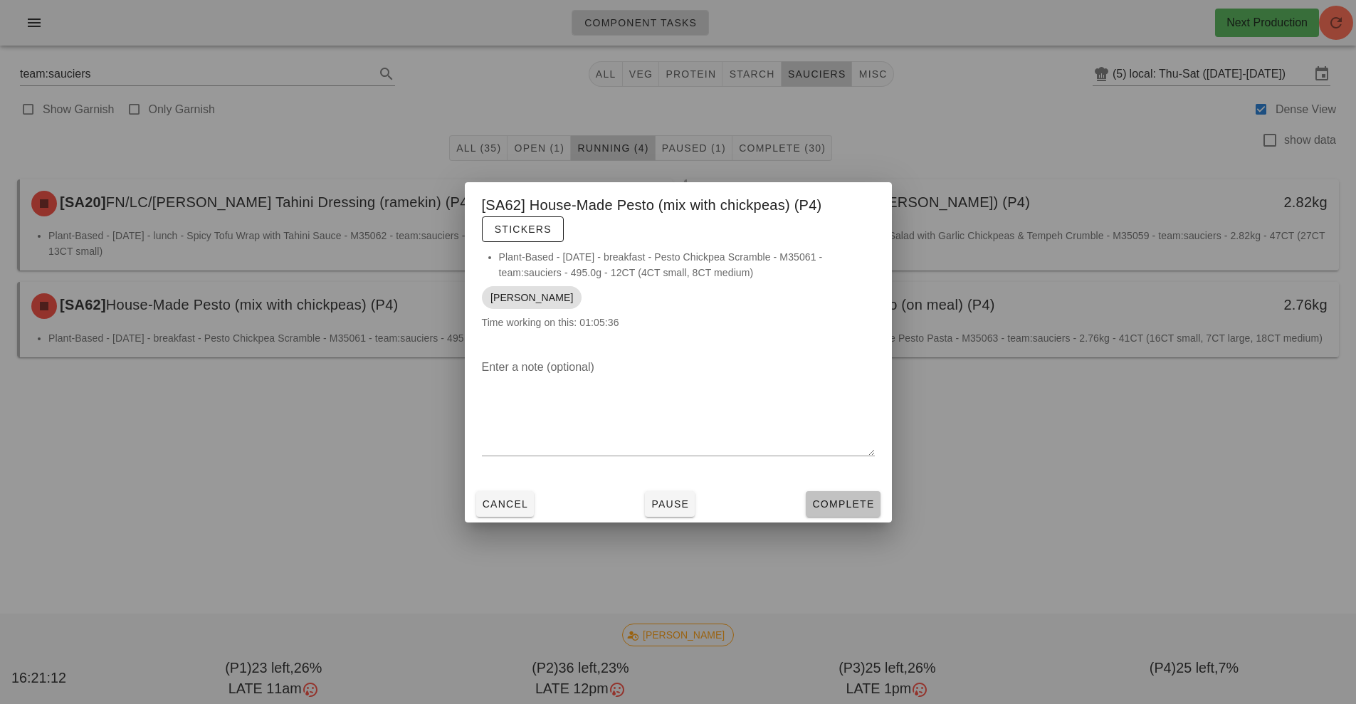
click at [860, 506] on span "Complete" at bounding box center [843, 503] width 63 height 11
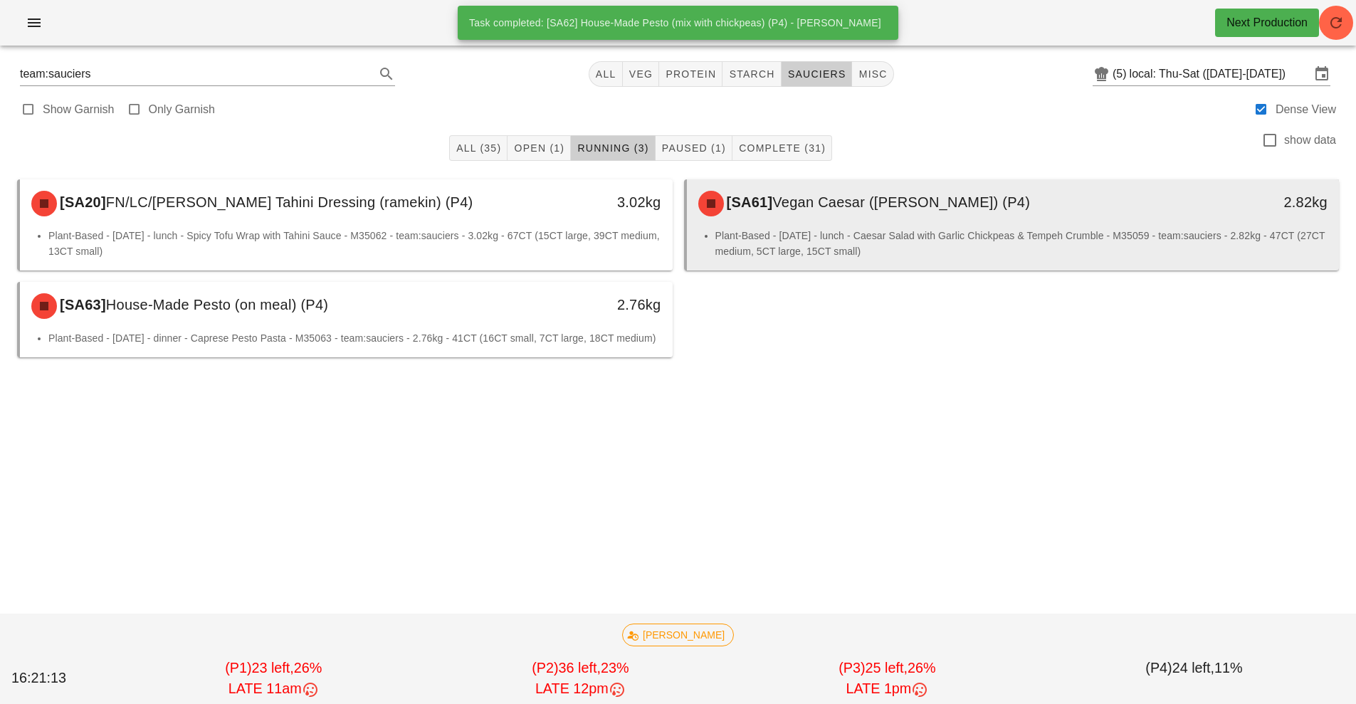
click at [775, 214] on div "[SA61] Vegan Caesar ([PERSON_NAME]) (P4)" at bounding box center [932, 203] width 485 height 43
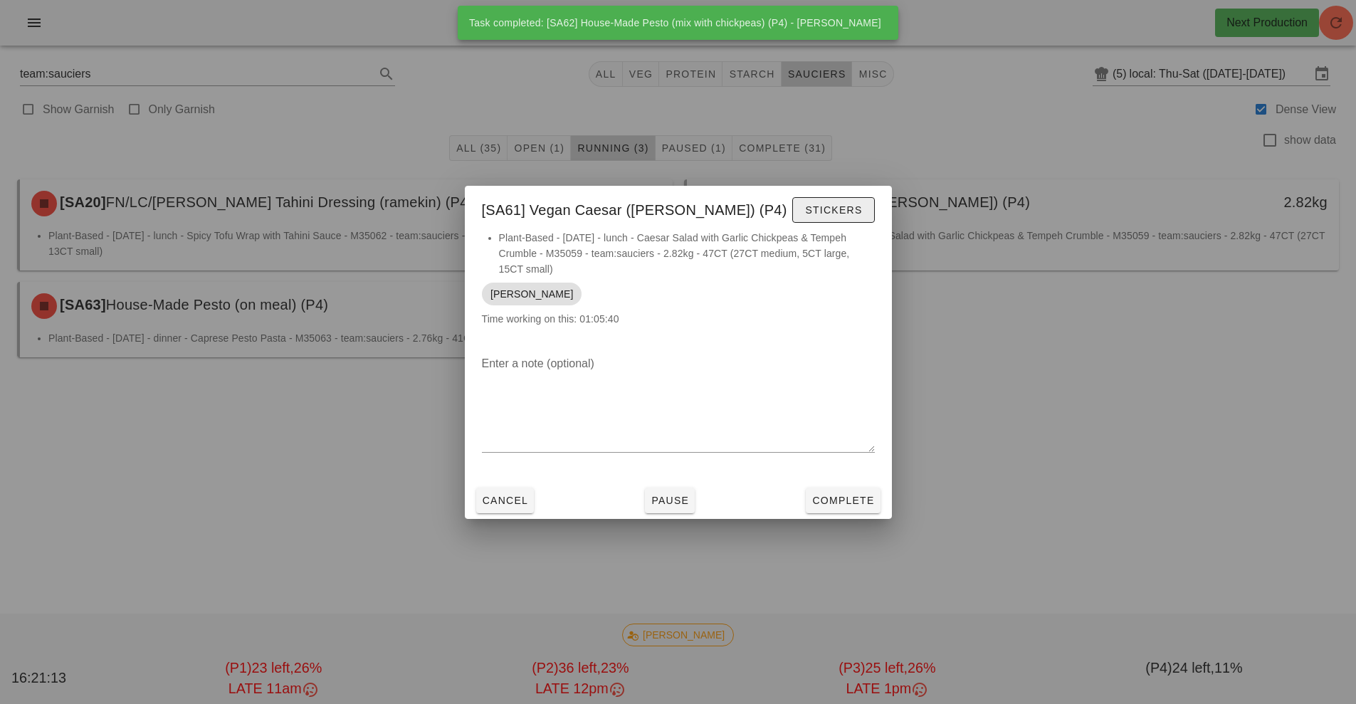
click at [842, 215] on span "Stickers" at bounding box center [834, 209] width 58 height 11
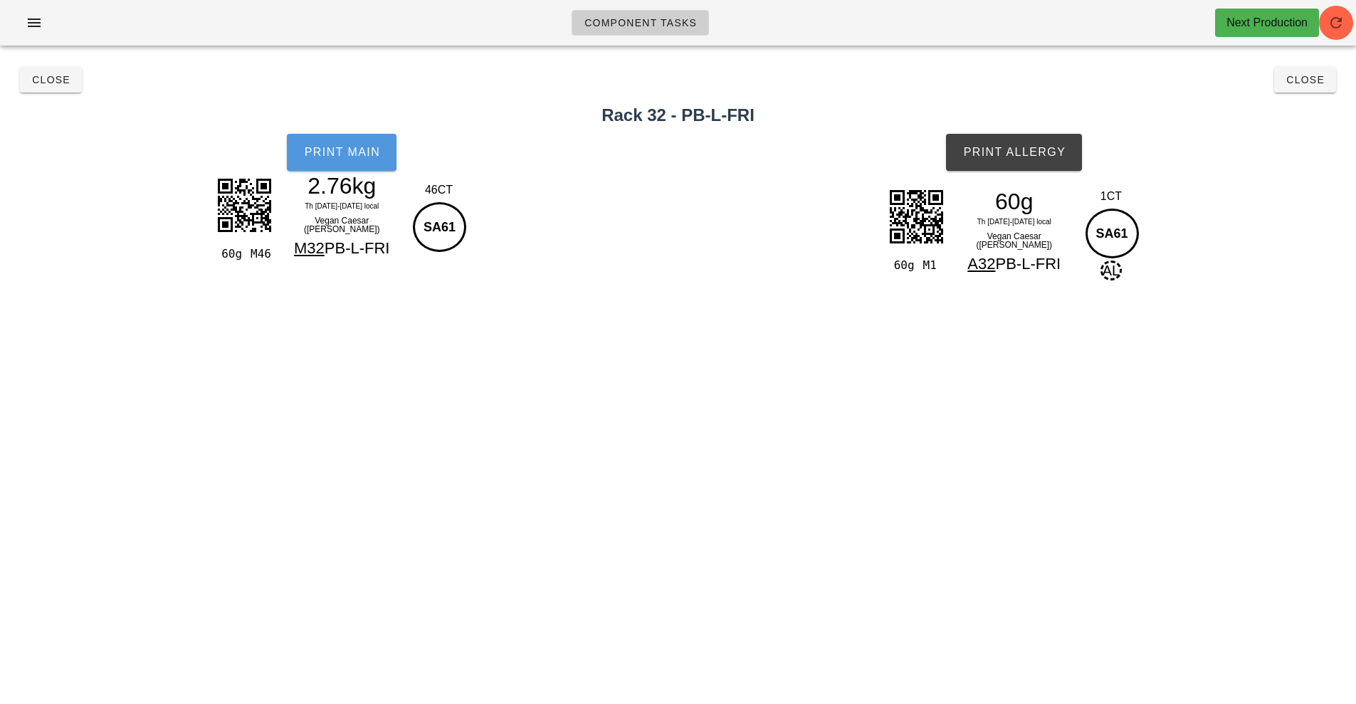
click at [367, 153] on span "Print Main" at bounding box center [341, 152] width 77 height 13
click at [1058, 154] on span "Print Allergy" at bounding box center [1014, 152] width 103 height 13
click at [1315, 88] on button "Close" at bounding box center [1306, 80] width 62 height 26
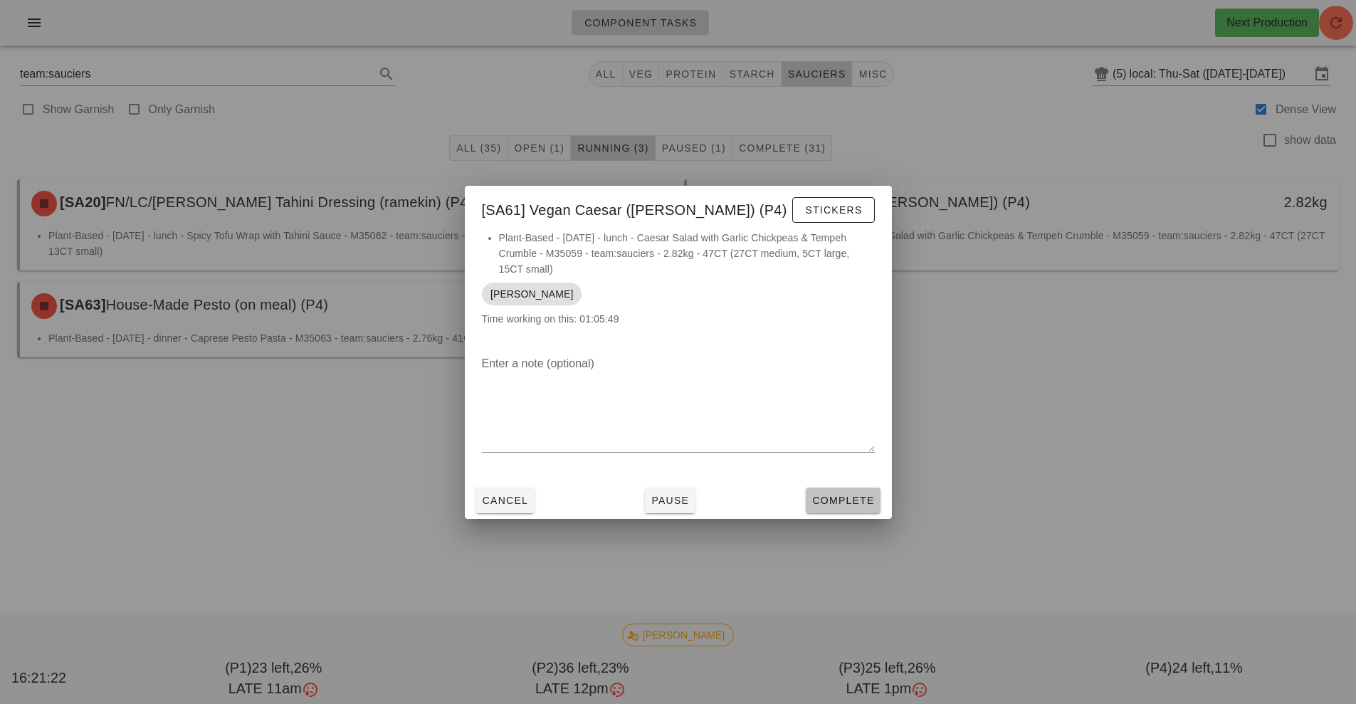
click at [865, 505] on span "Complete" at bounding box center [843, 500] width 63 height 11
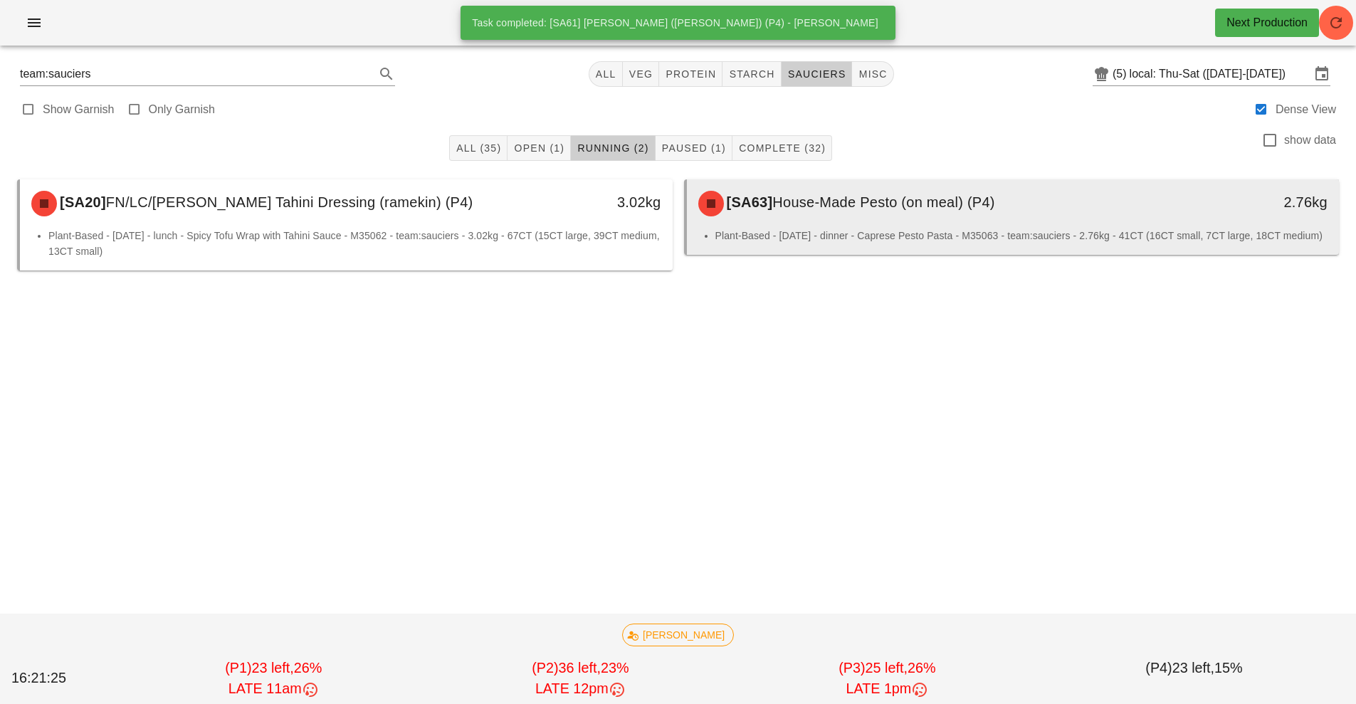
click at [906, 194] on div "[SA63] House-Made Pesto (on meal) (P4)" at bounding box center [932, 203] width 485 height 43
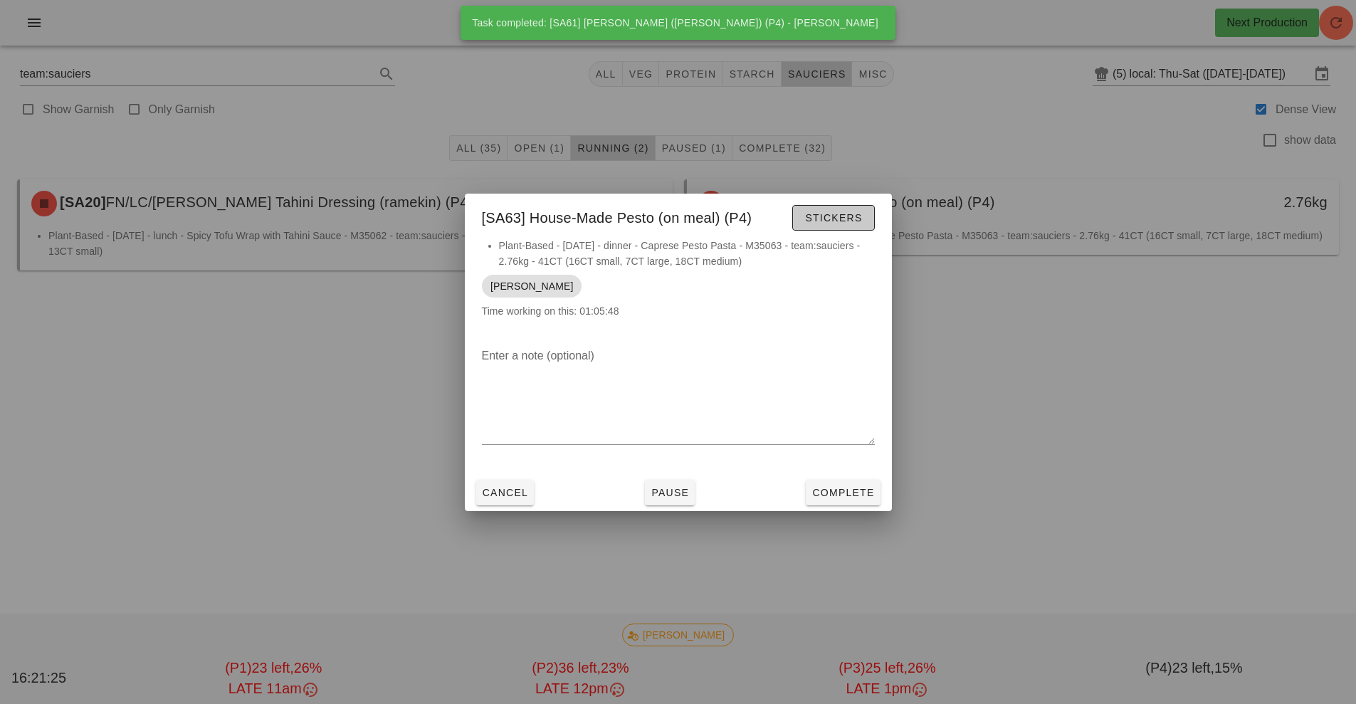
click at [835, 228] on button "Stickers" at bounding box center [834, 218] width 82 height 26
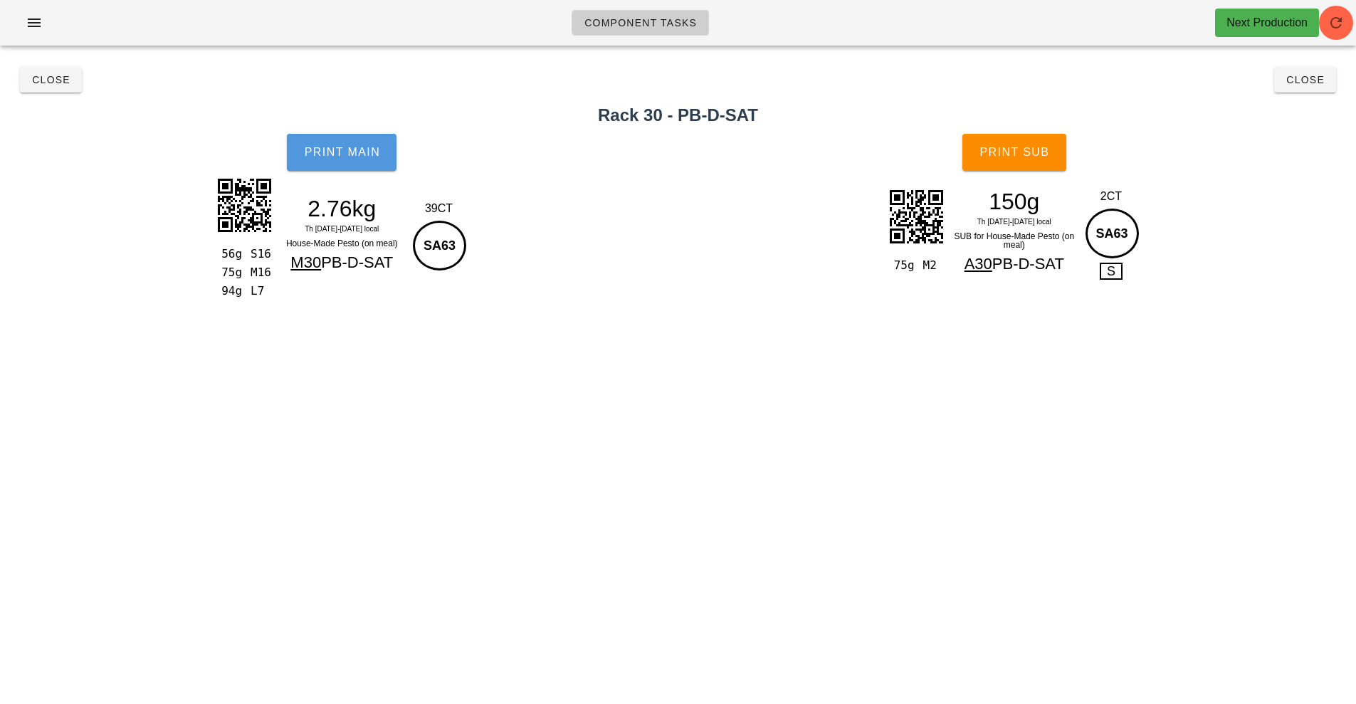
click at [343, 159] on button "Print Main" at bounding box center [342, 152] width 110 height 37
click at [1032, 152] on span "Print Sub" at bounding box center [1014, 152] width 70 height 13
click at [1315, 79] on span "Close" at bounding box center [1305, 79] width 39 height 11
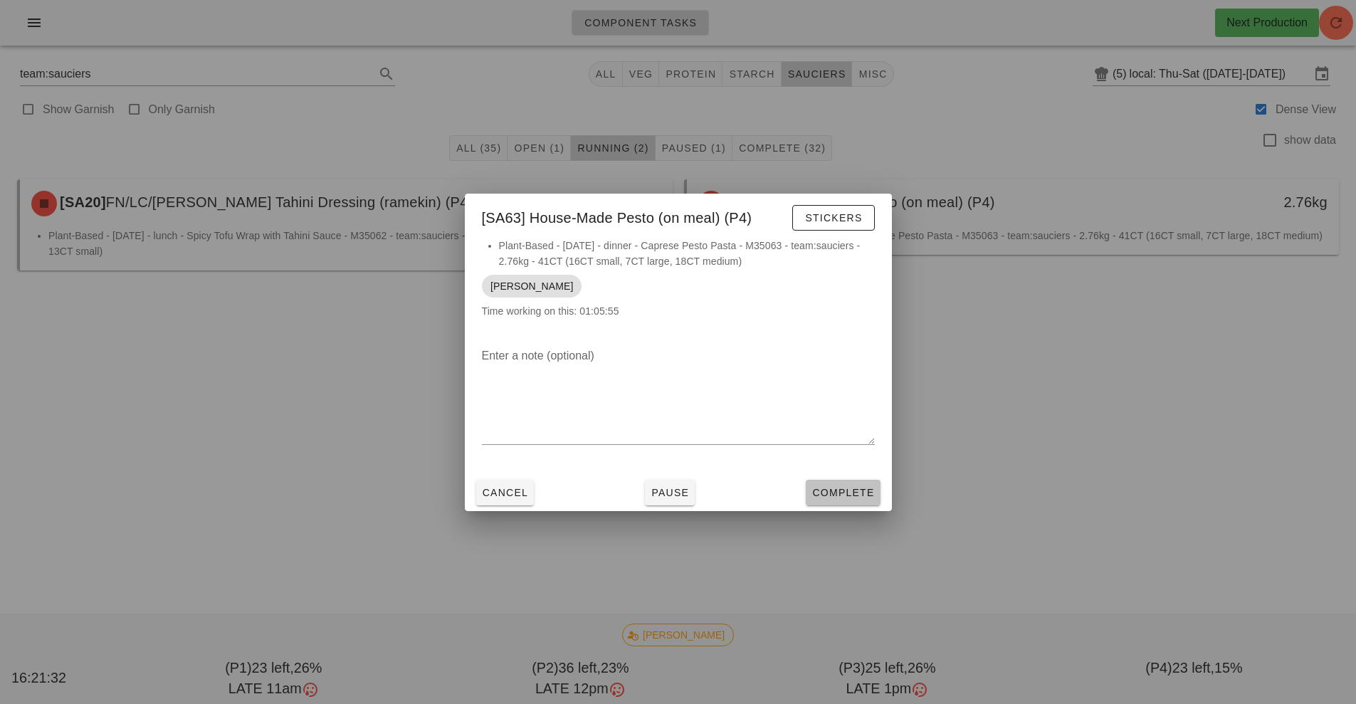
click at [862, 483] on button "Complete" at bounding box center [843, 493] width 74 height 26
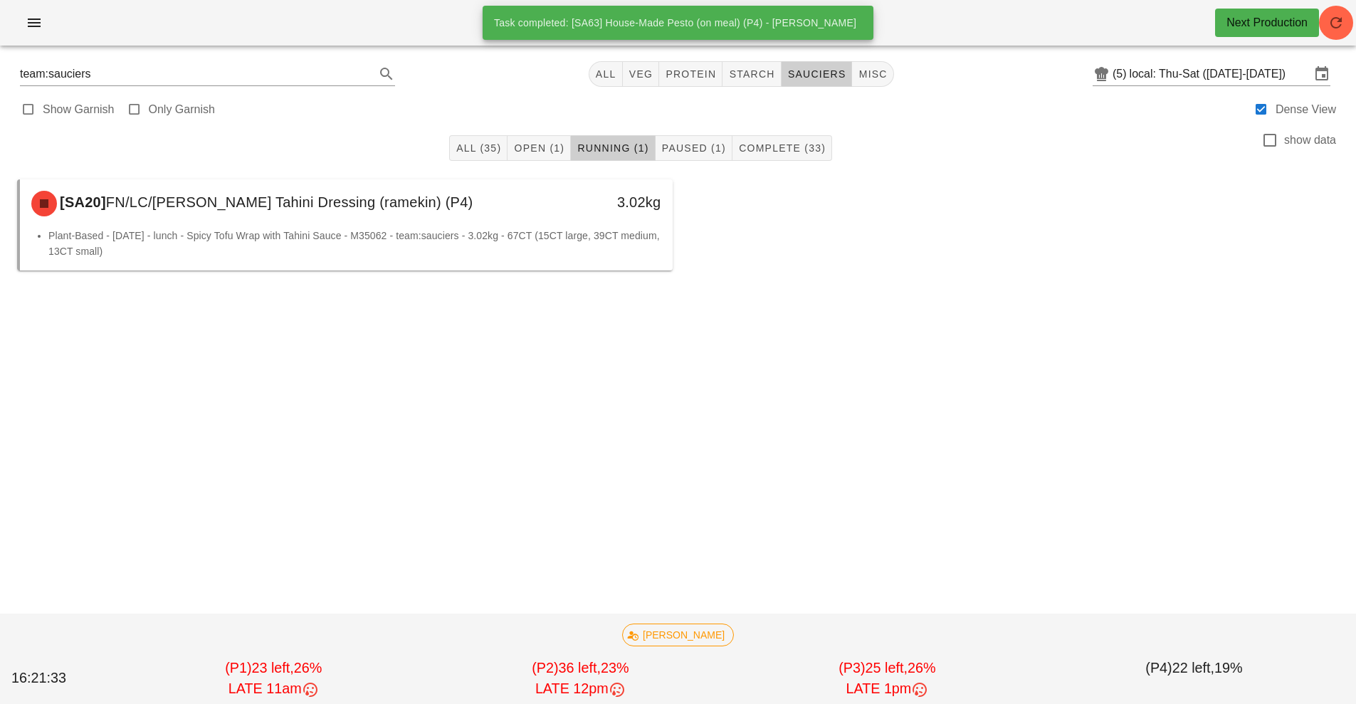
click at [523, 211] on div "3.02kg" at bounding box center [588, 202] width 145 height 23
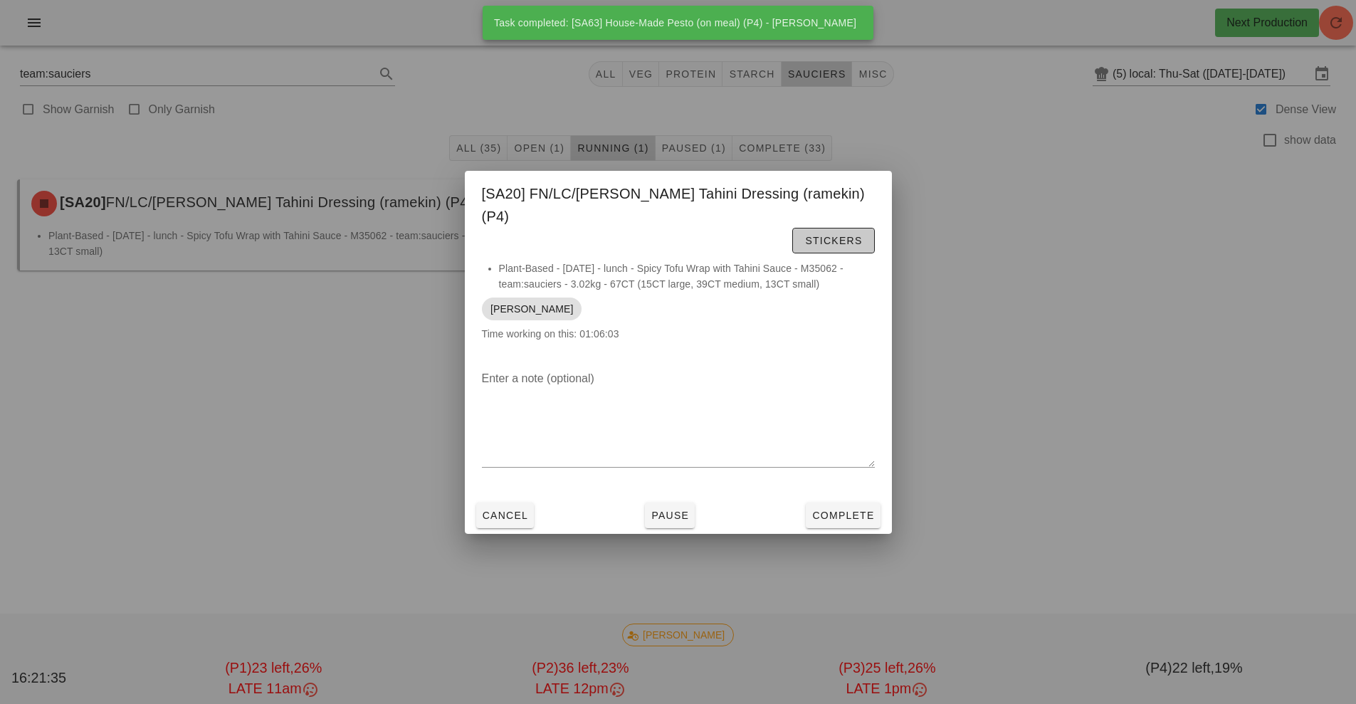
click at [805, 235] on span "Stickers" at bounding box center [834, 240] width 58 height 11
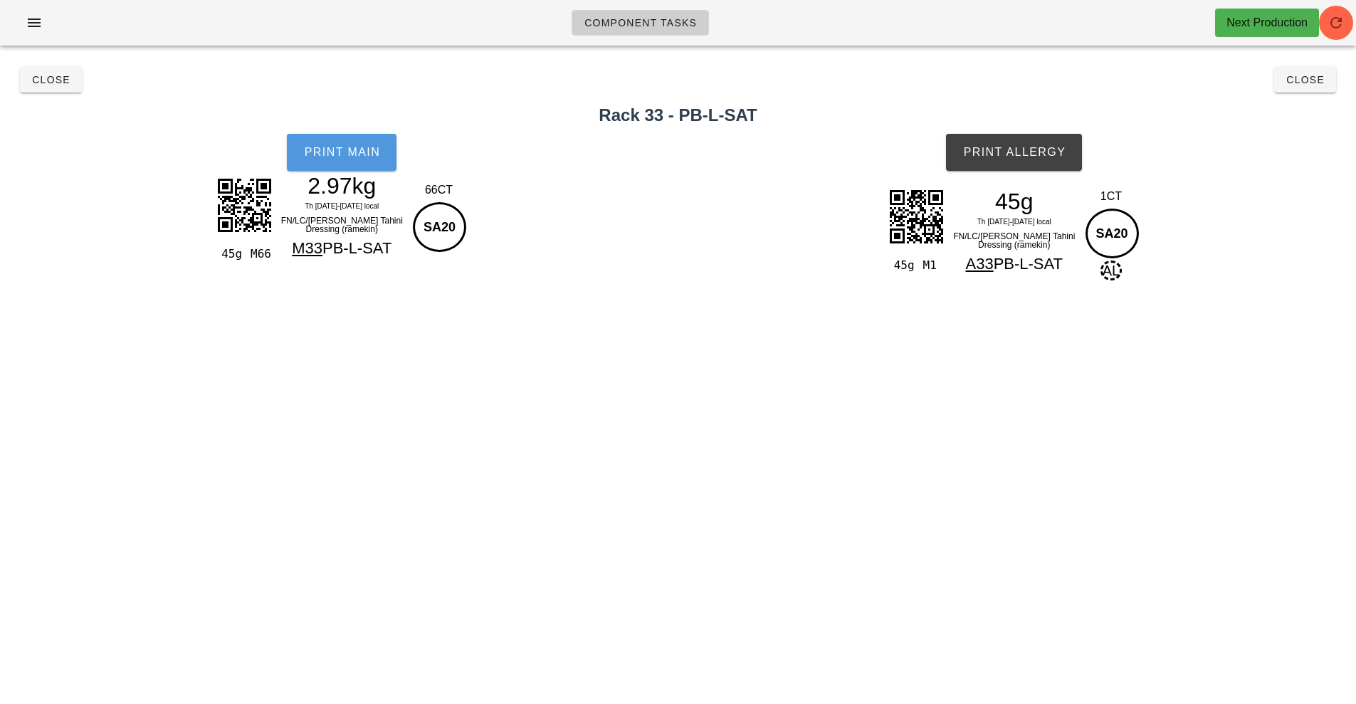
click at [357, 160] on button "Print Main" at bounding box center [342, 152] width 110 height 37
click at [1065, 155] on span "Print Allergy" at bounding box center [1014, 152] width 103 height 13
click at [1320, 87] on button "Close" at bounding box center [1306, 80] width 62 height 26
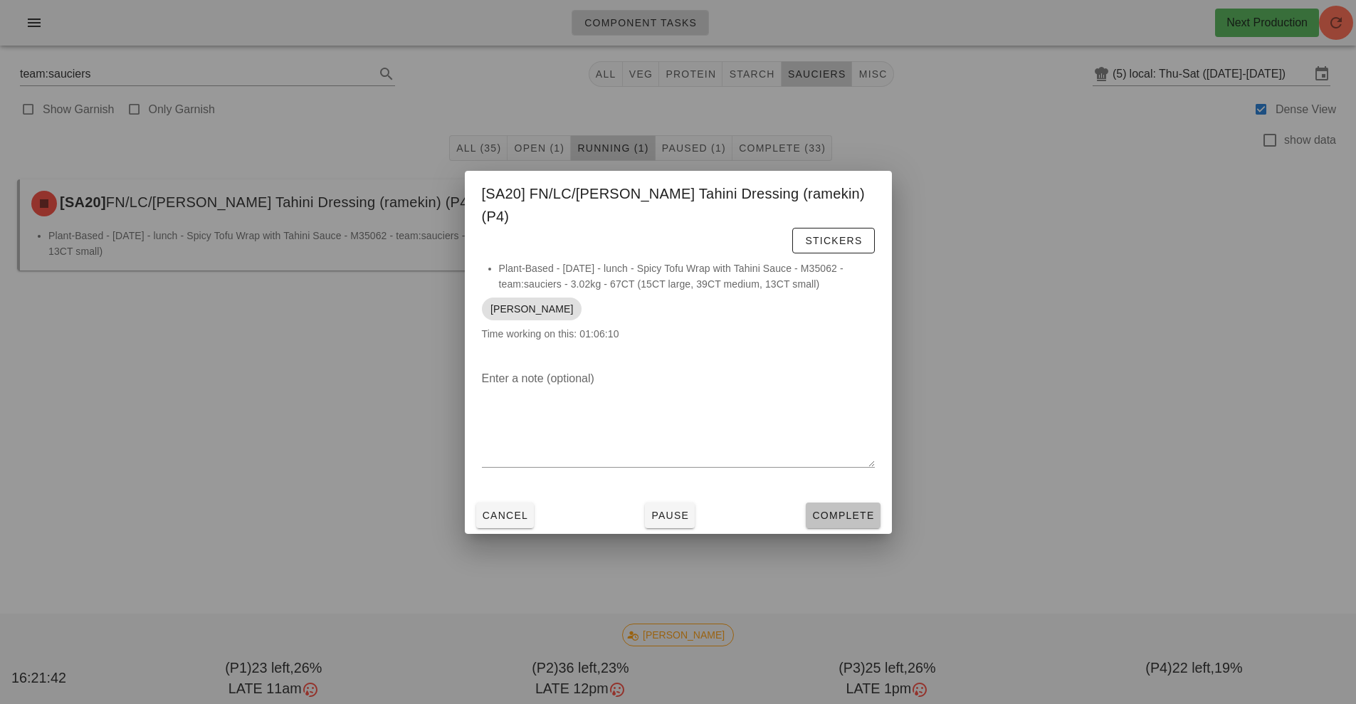
click at [857, 510] on span "Complete" at bounding box center [843, 515] width 63 height 11
